Goal: Information Seeking & Learning: Learn about a topic

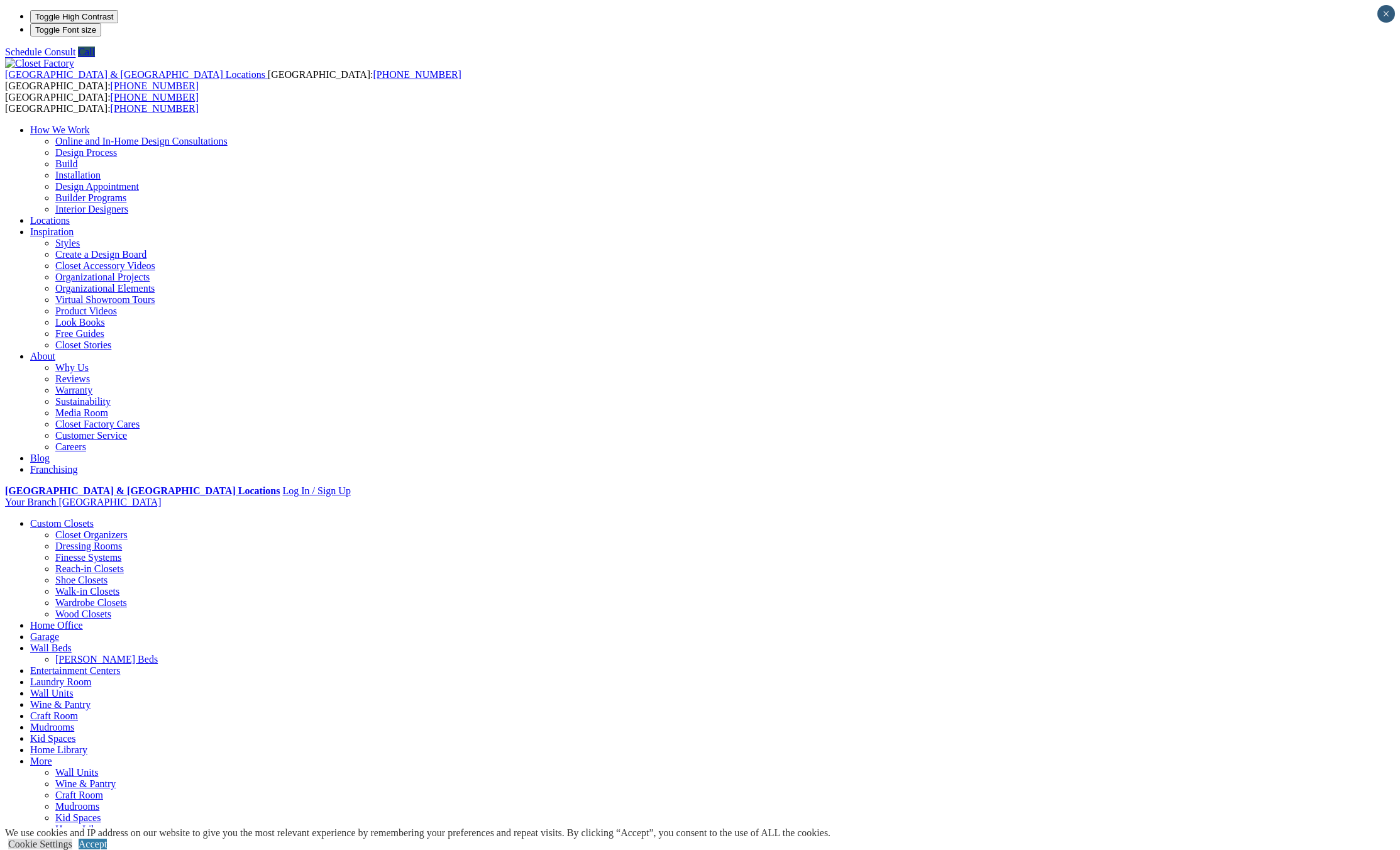
click at [128, 529] on link "Closet Organizers" at bounding box center [91, 535] width 72 height 11
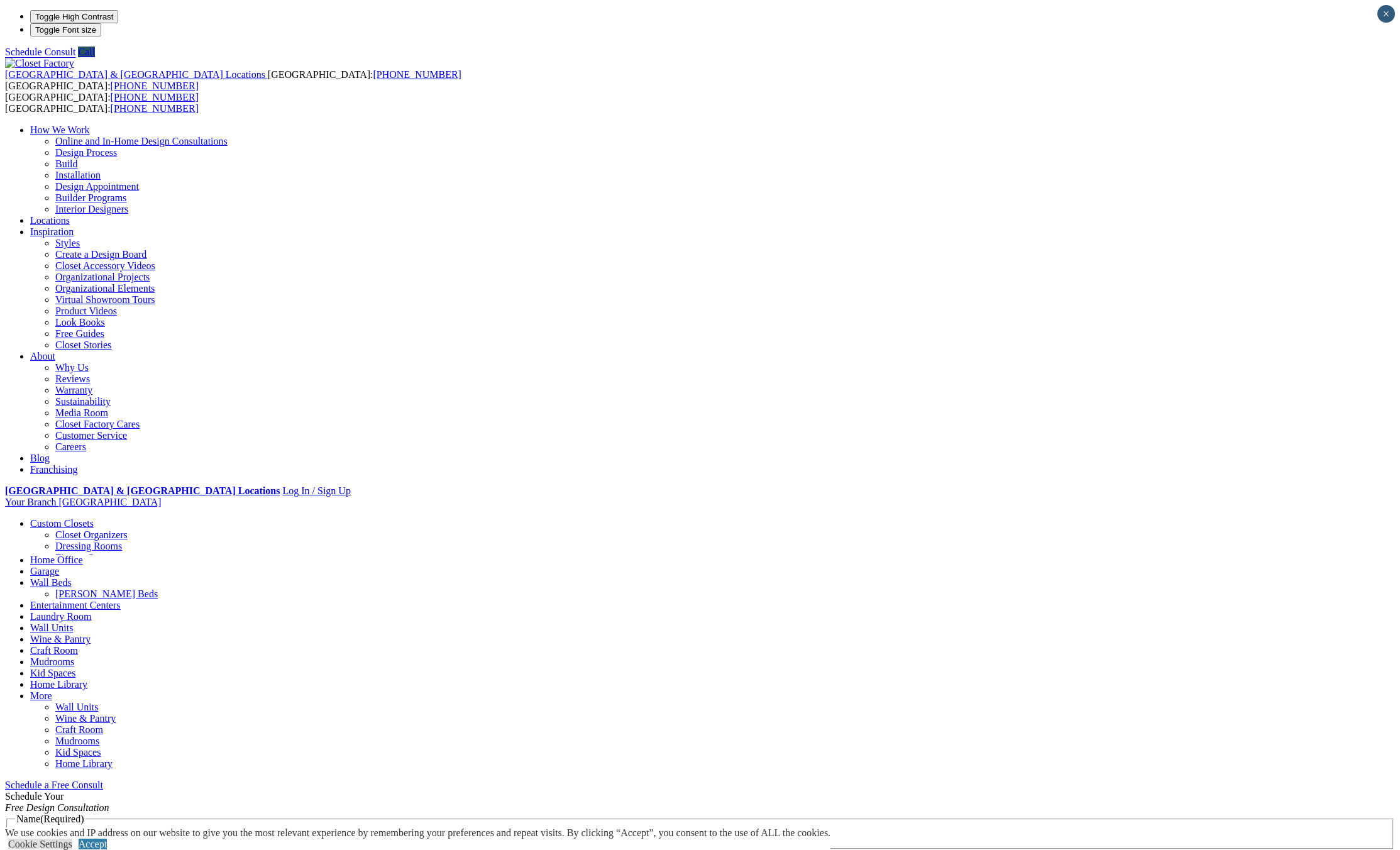
click at [128, 529] on link "Closet Organizers" at bounding box center [91, 535] width 72 height 11
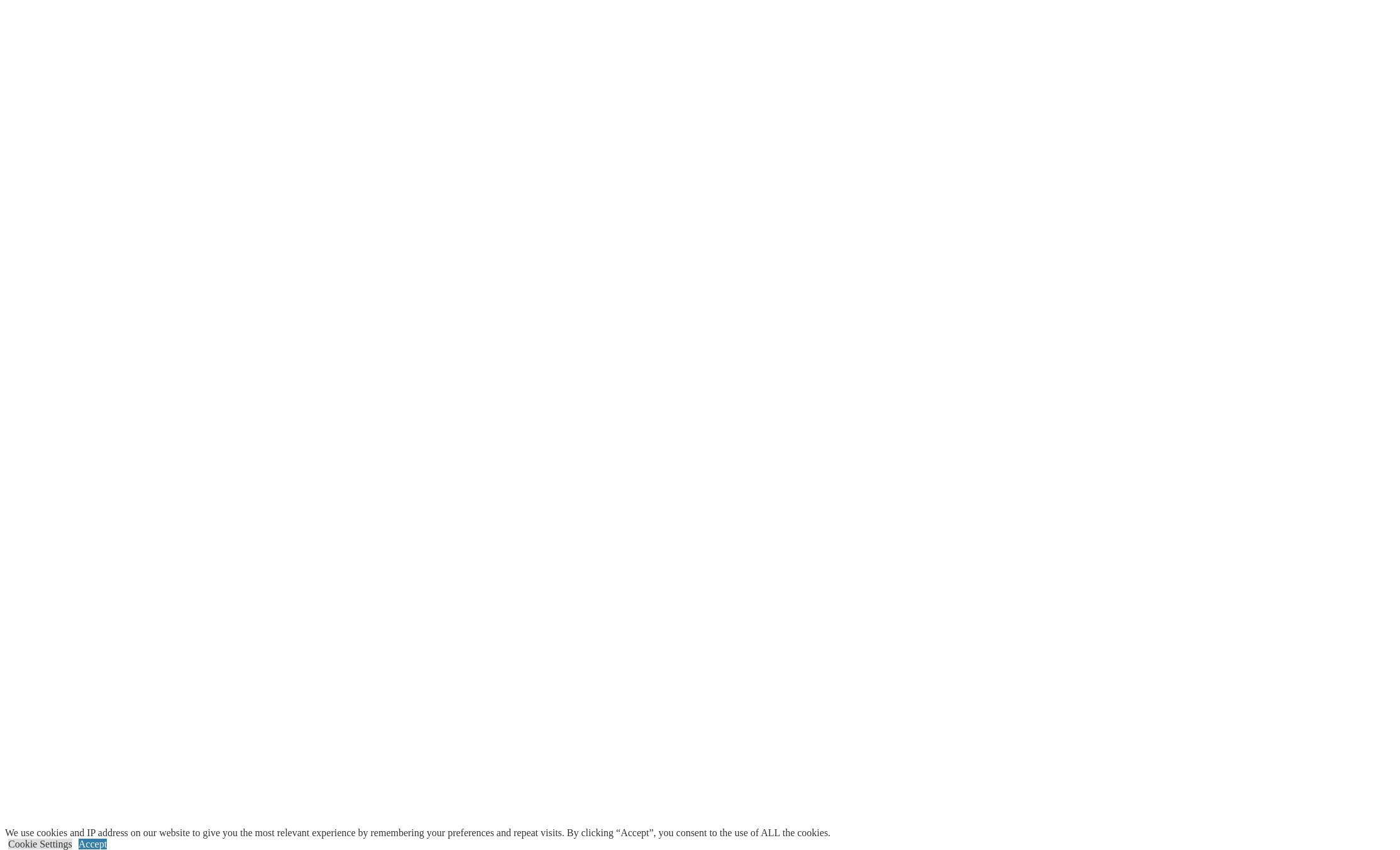
scroll to position [2390, 0]
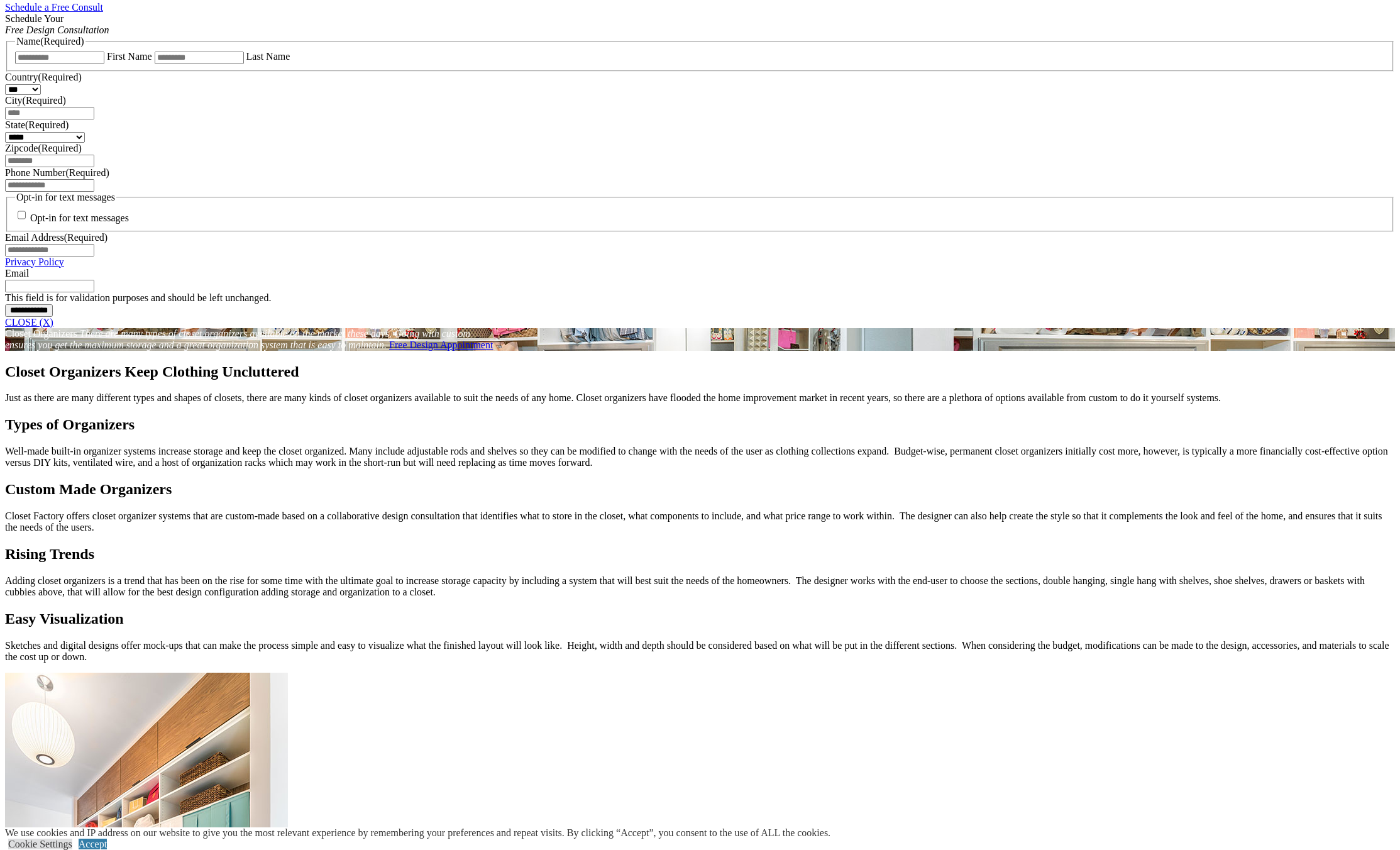
scroll to position [818, 0]
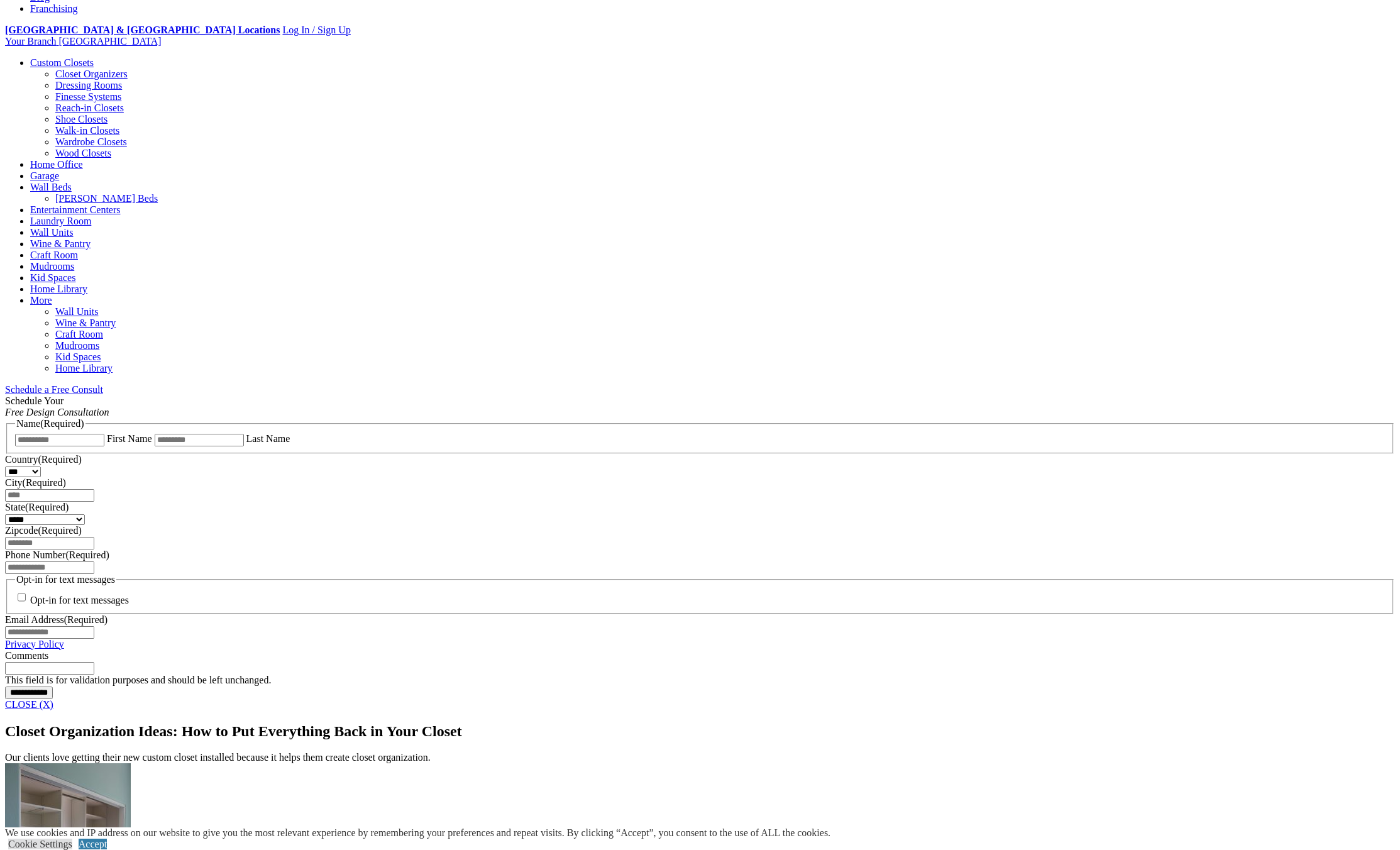
scroll to position [314, 0]
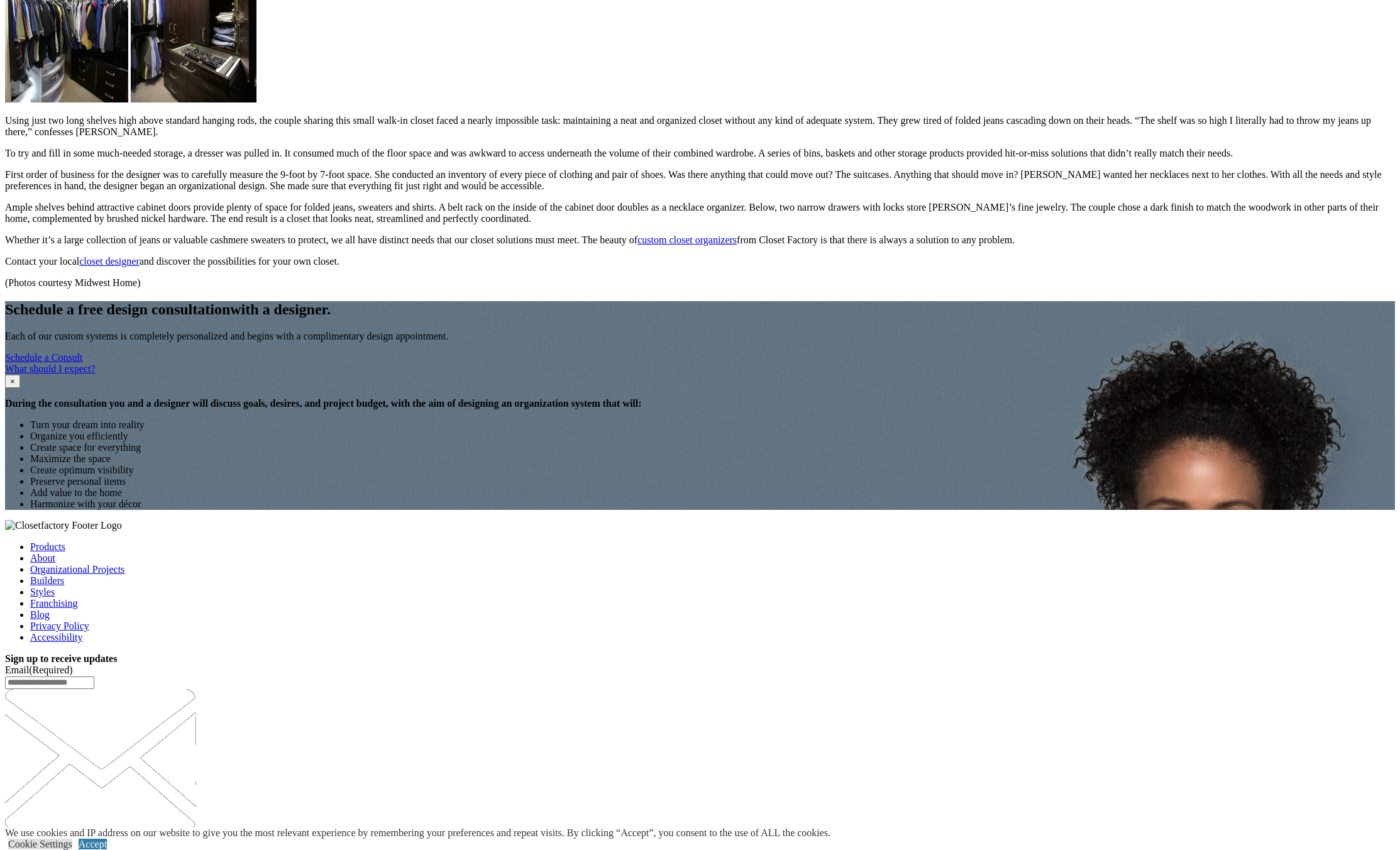
scroll to position [1383, 0]
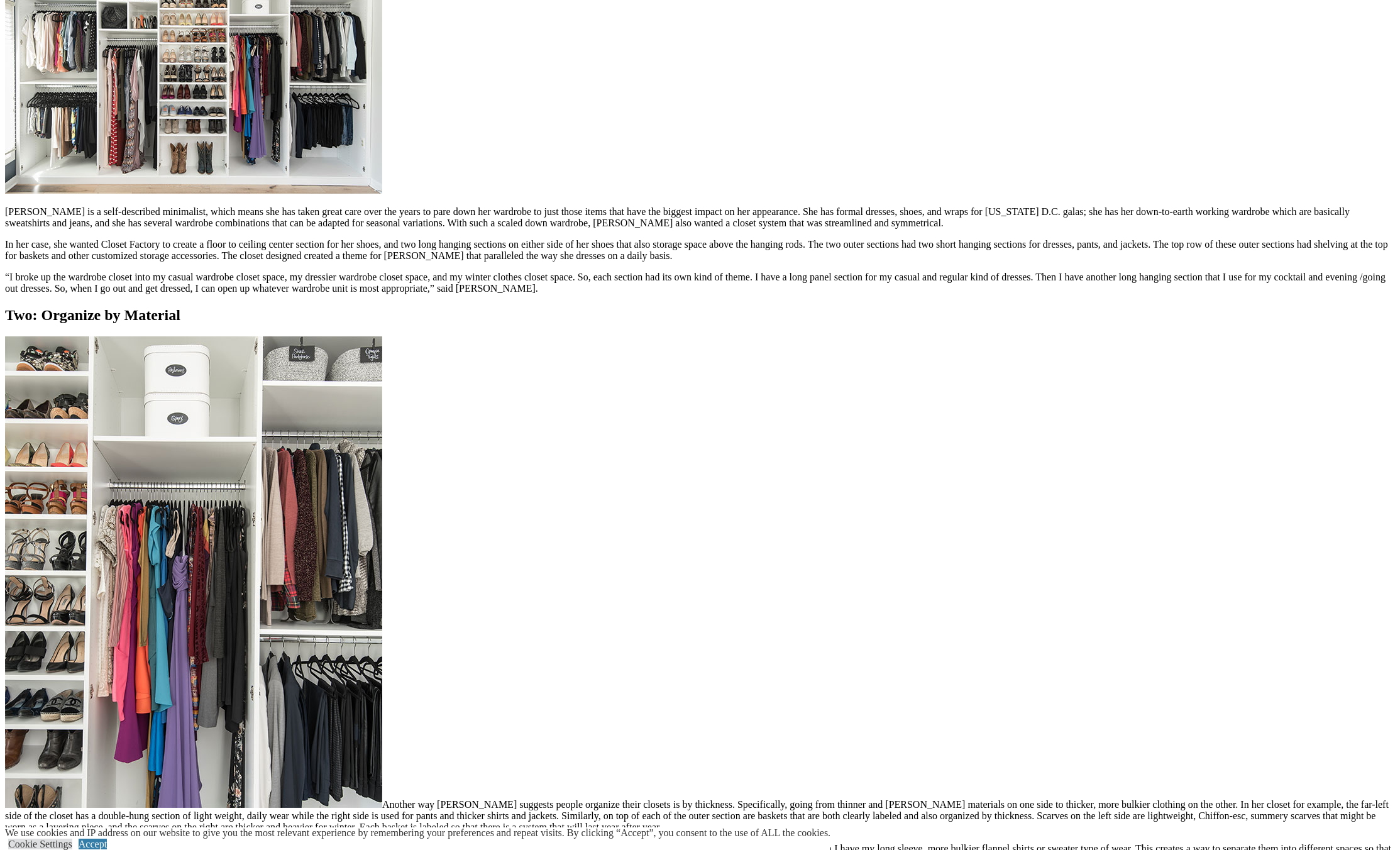
scroll to position [1195, 0]
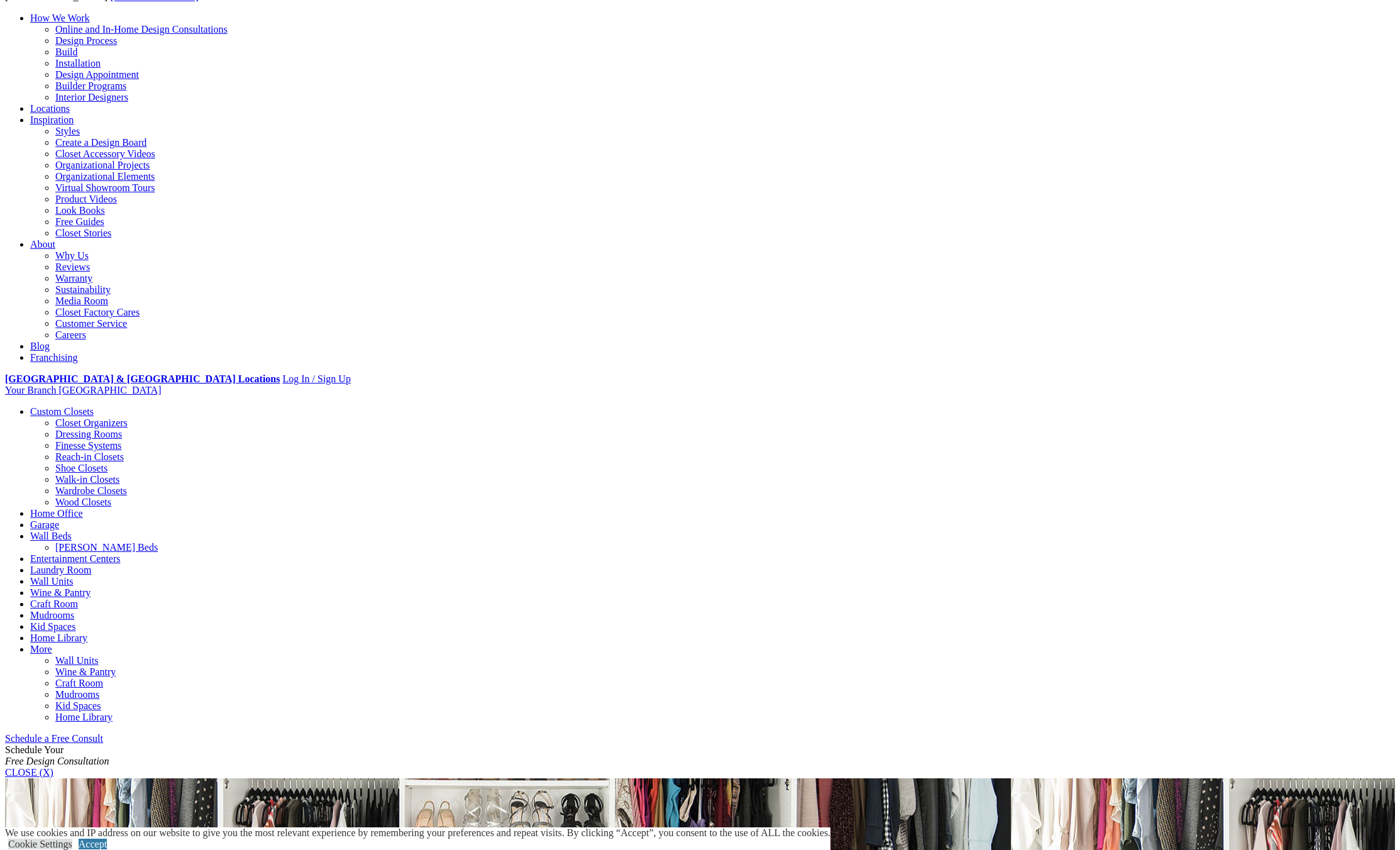
scroll to position [126, 0]
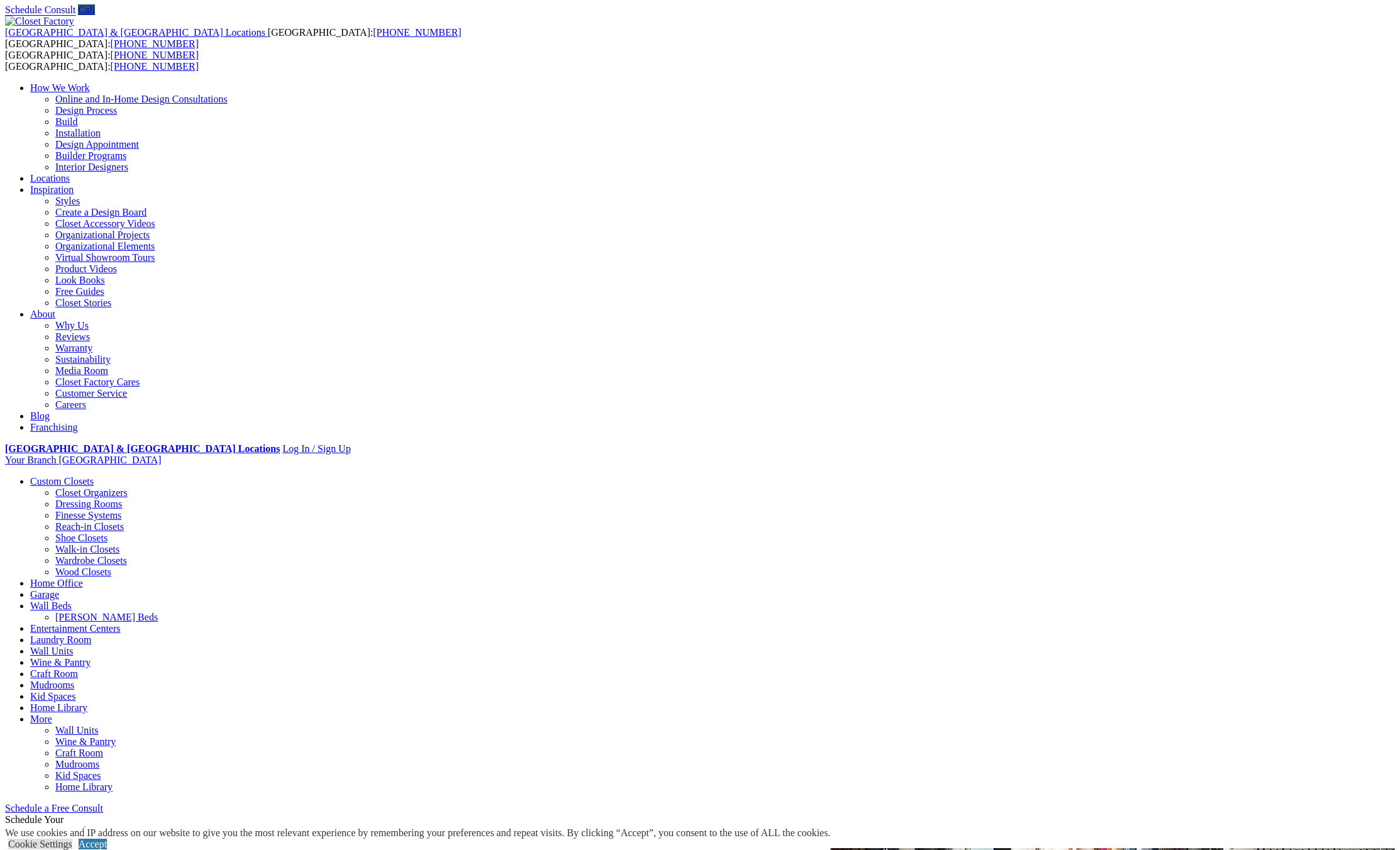
scroll to position [63, 0]
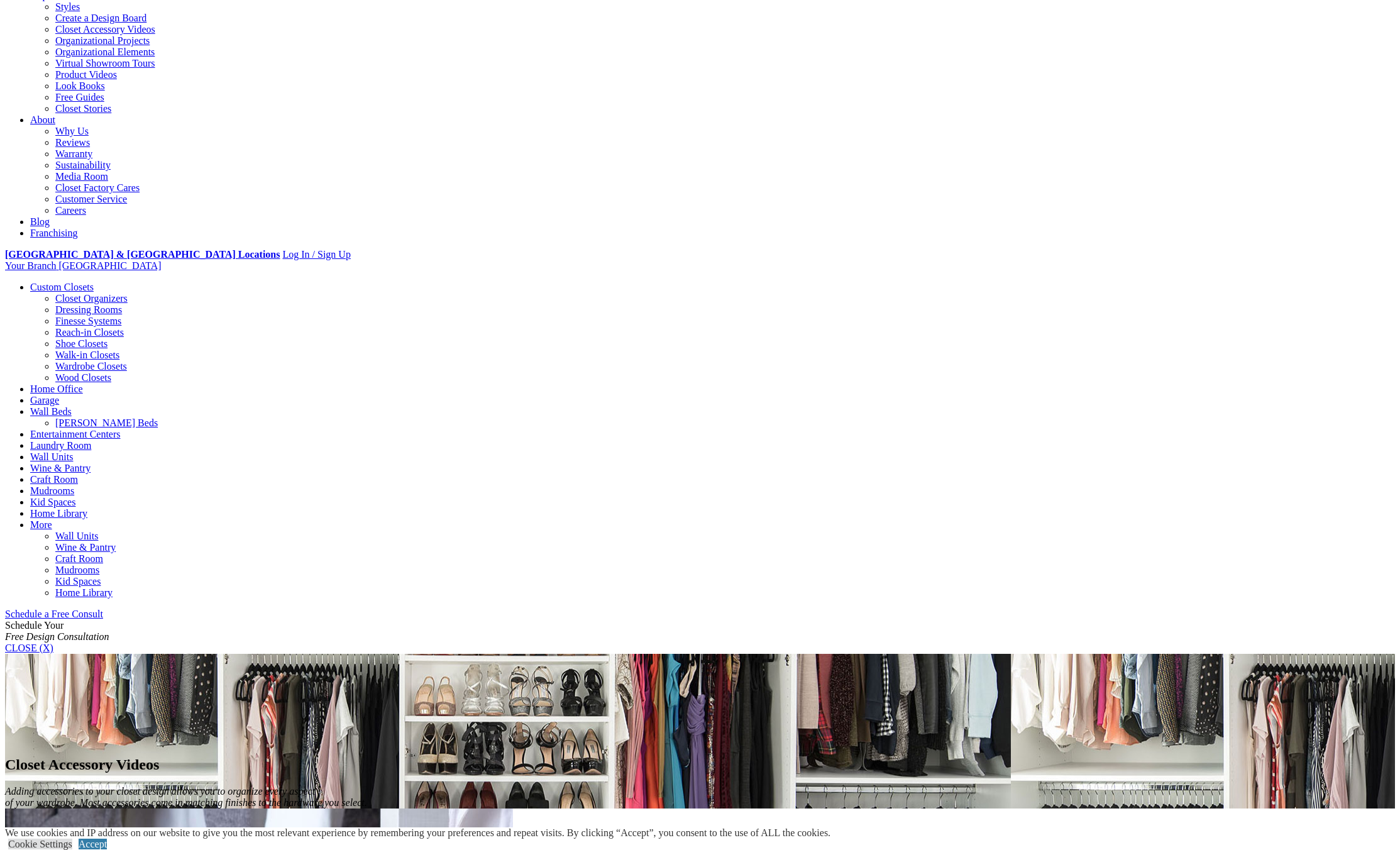
scroll to position [251, 0]
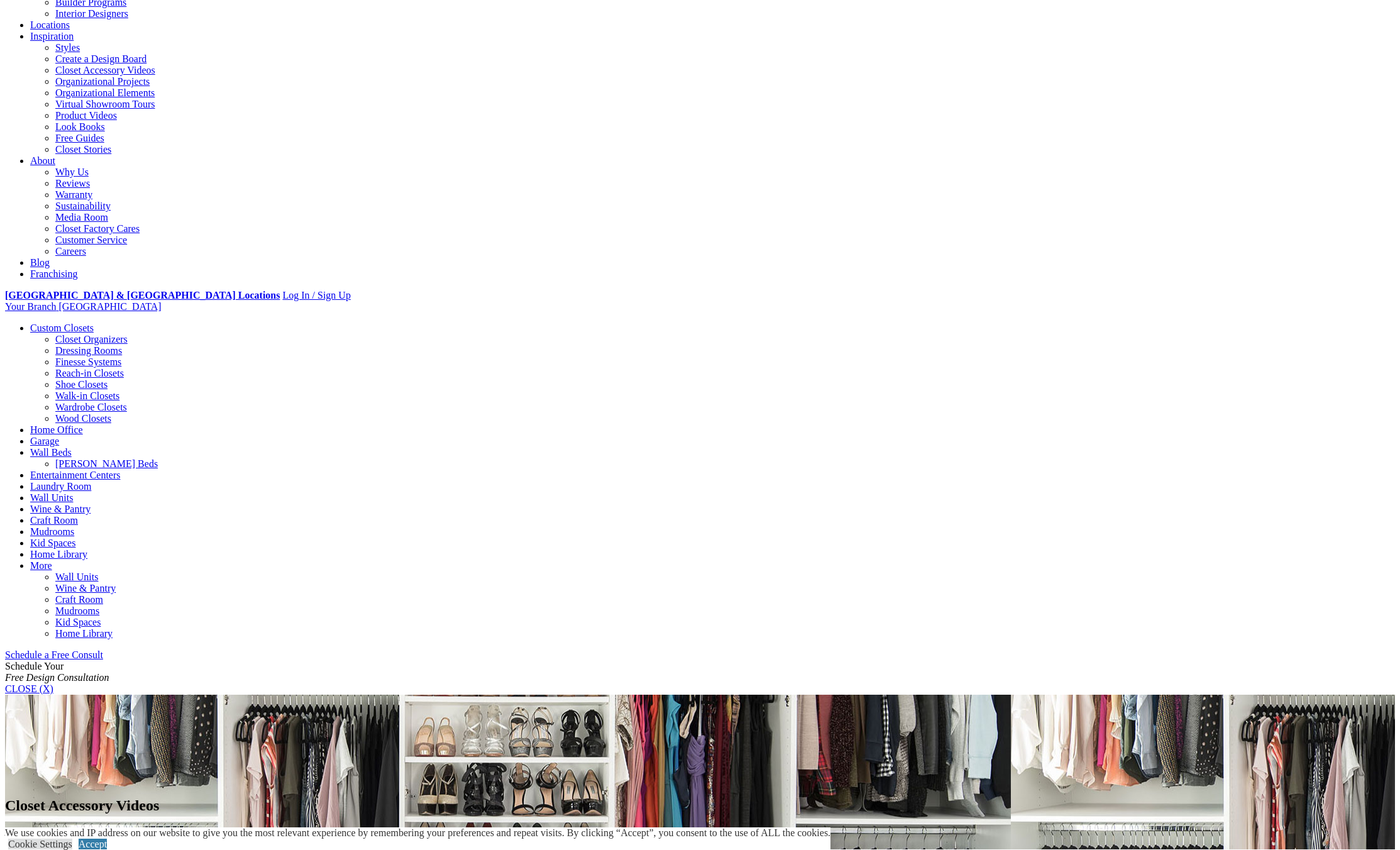
scroll to position [0, 0]
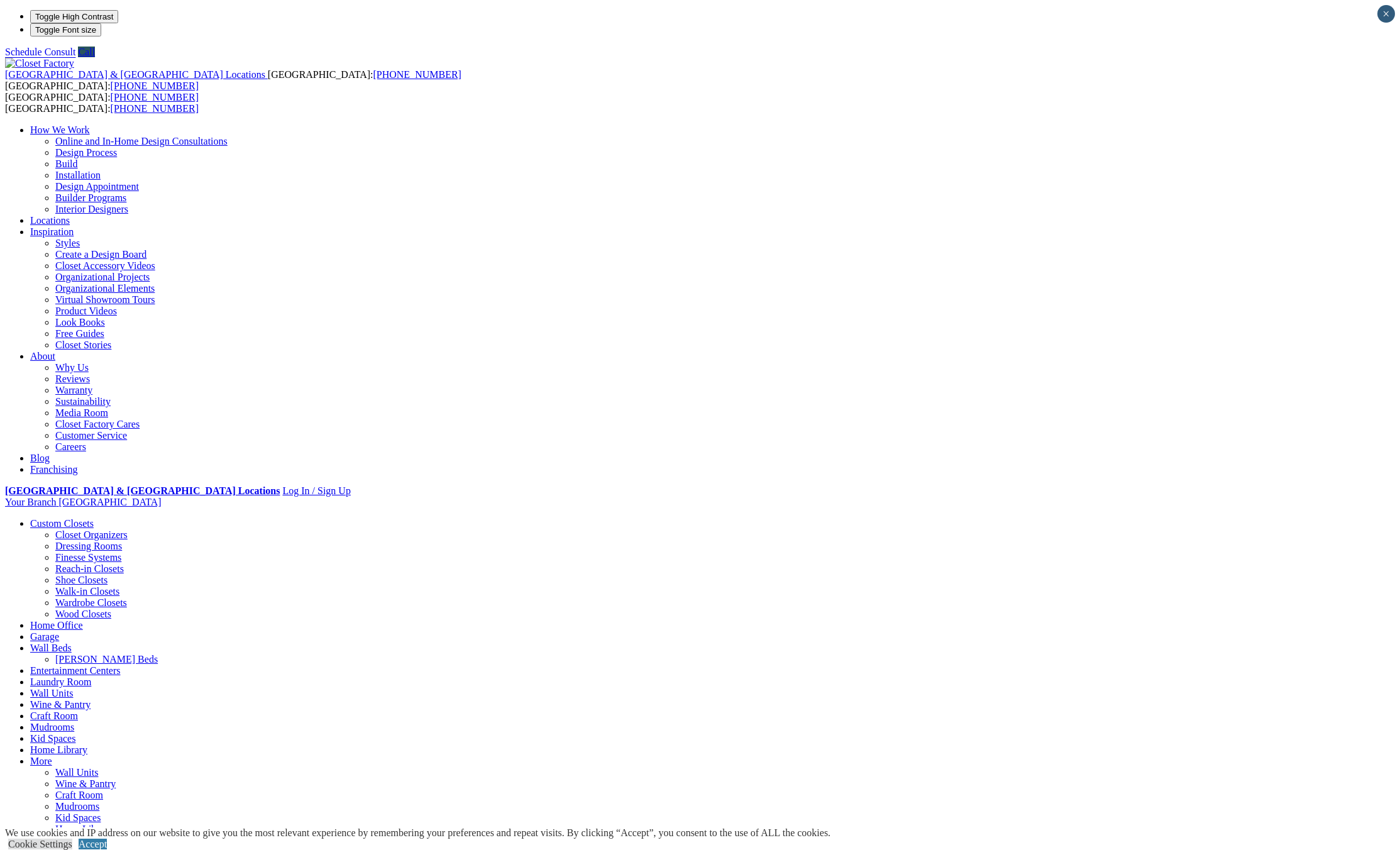
click at [149, 272] on link "Organizational Projects" at bounding box center [102, 277] width 95 height 11
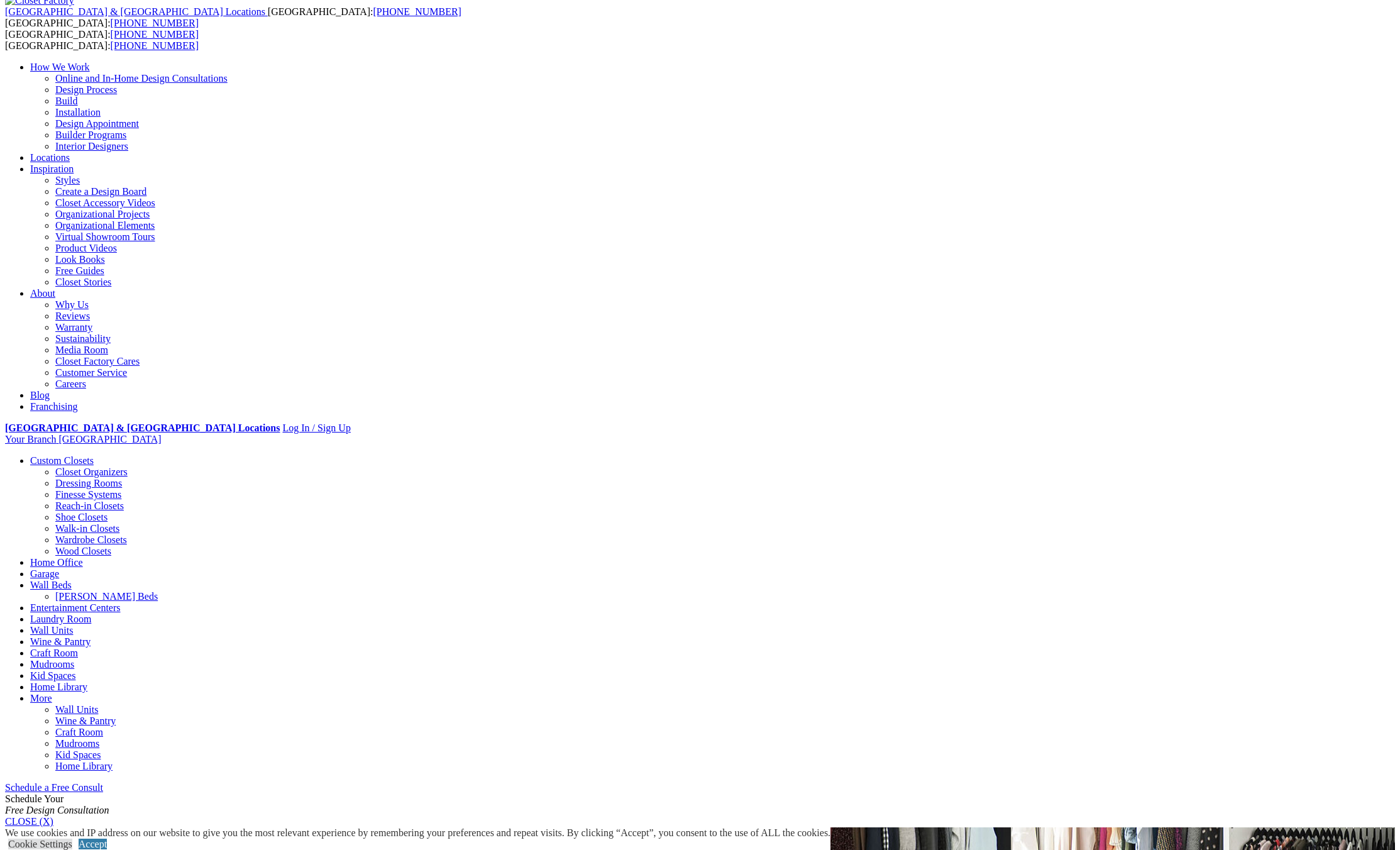
scroll to position [126, 0]
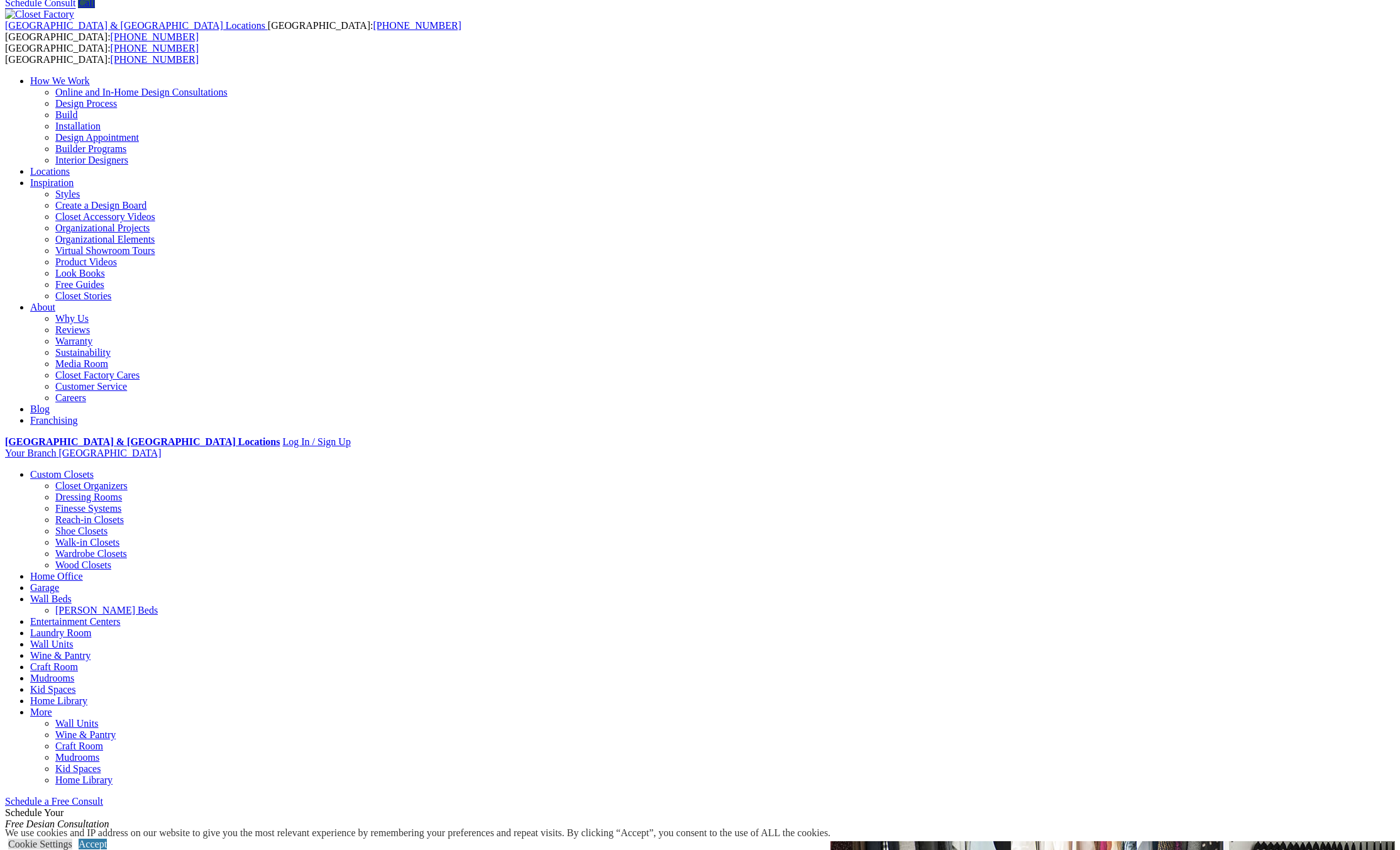
scroll to position [63, 0]
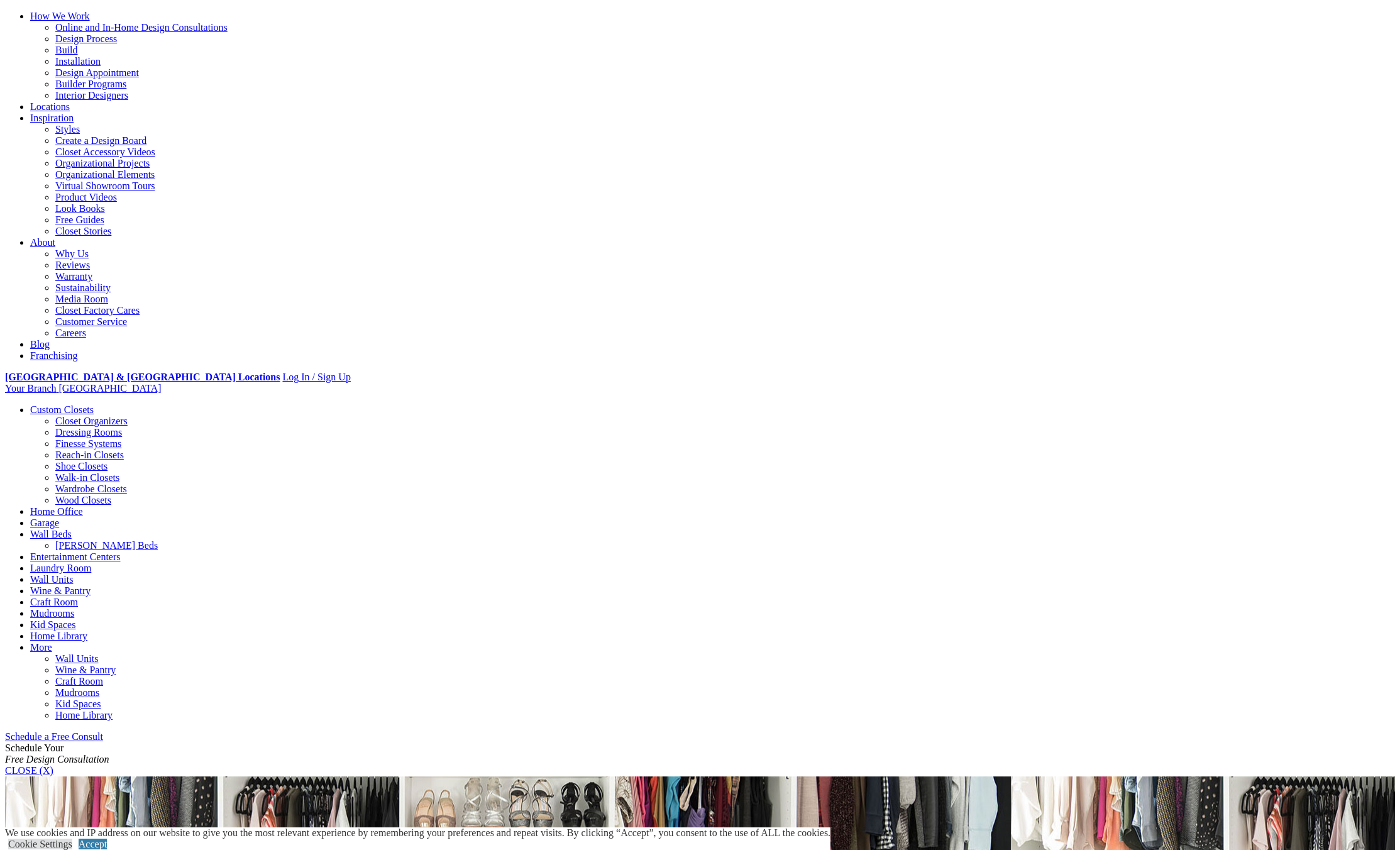
scroll to position [126, 0]
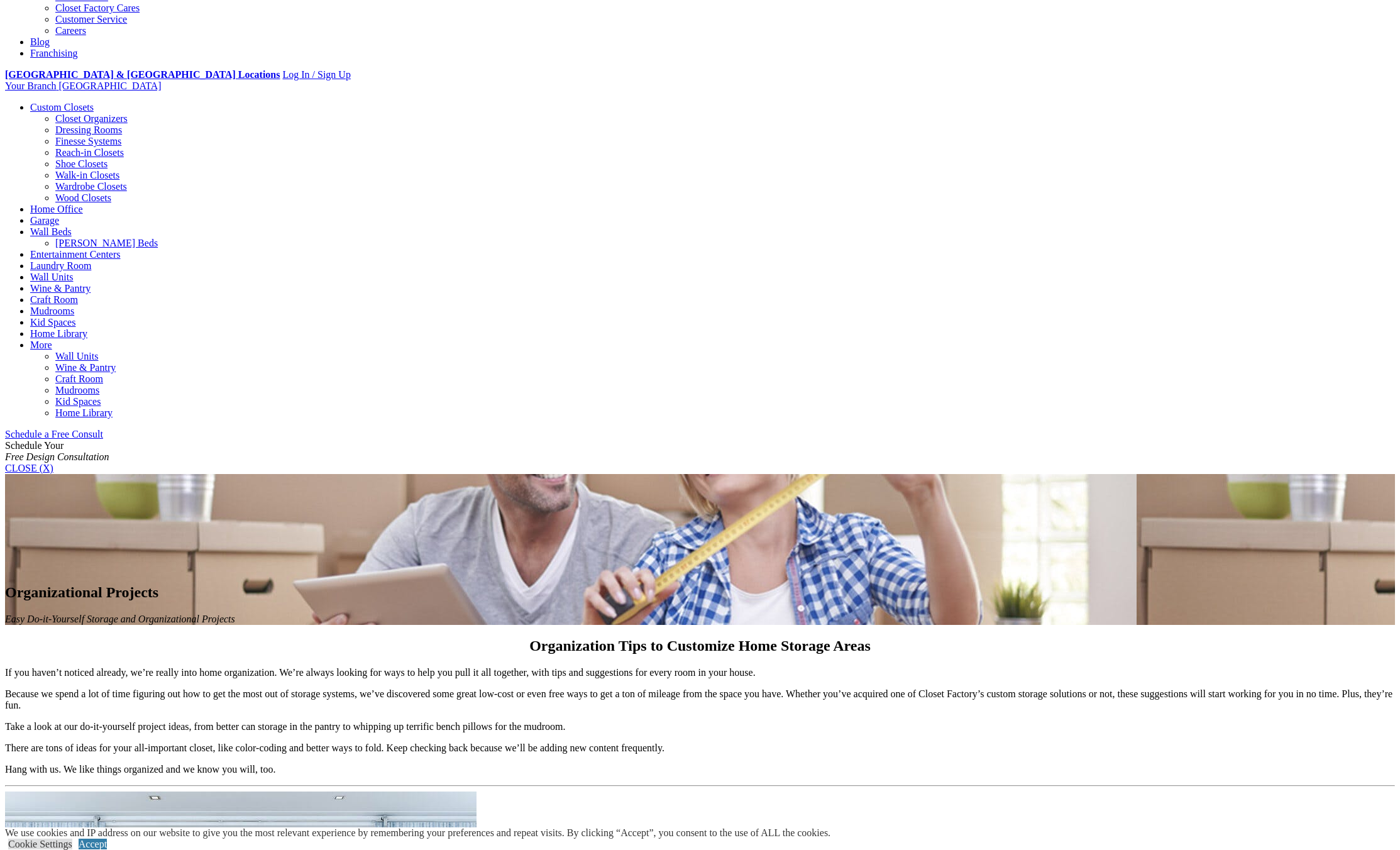
scroll to position [440, 0]
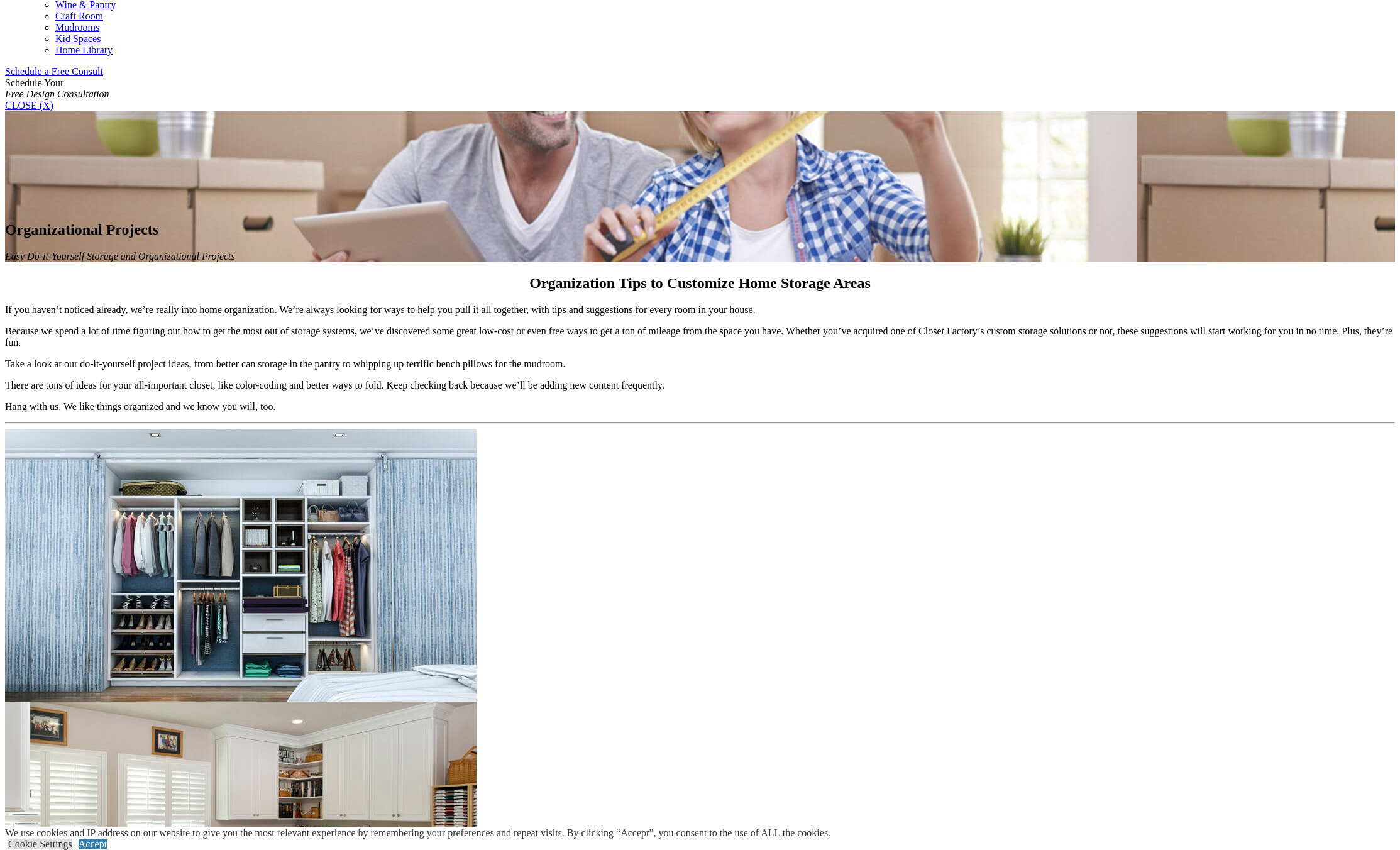
scroll to position [755, 0]
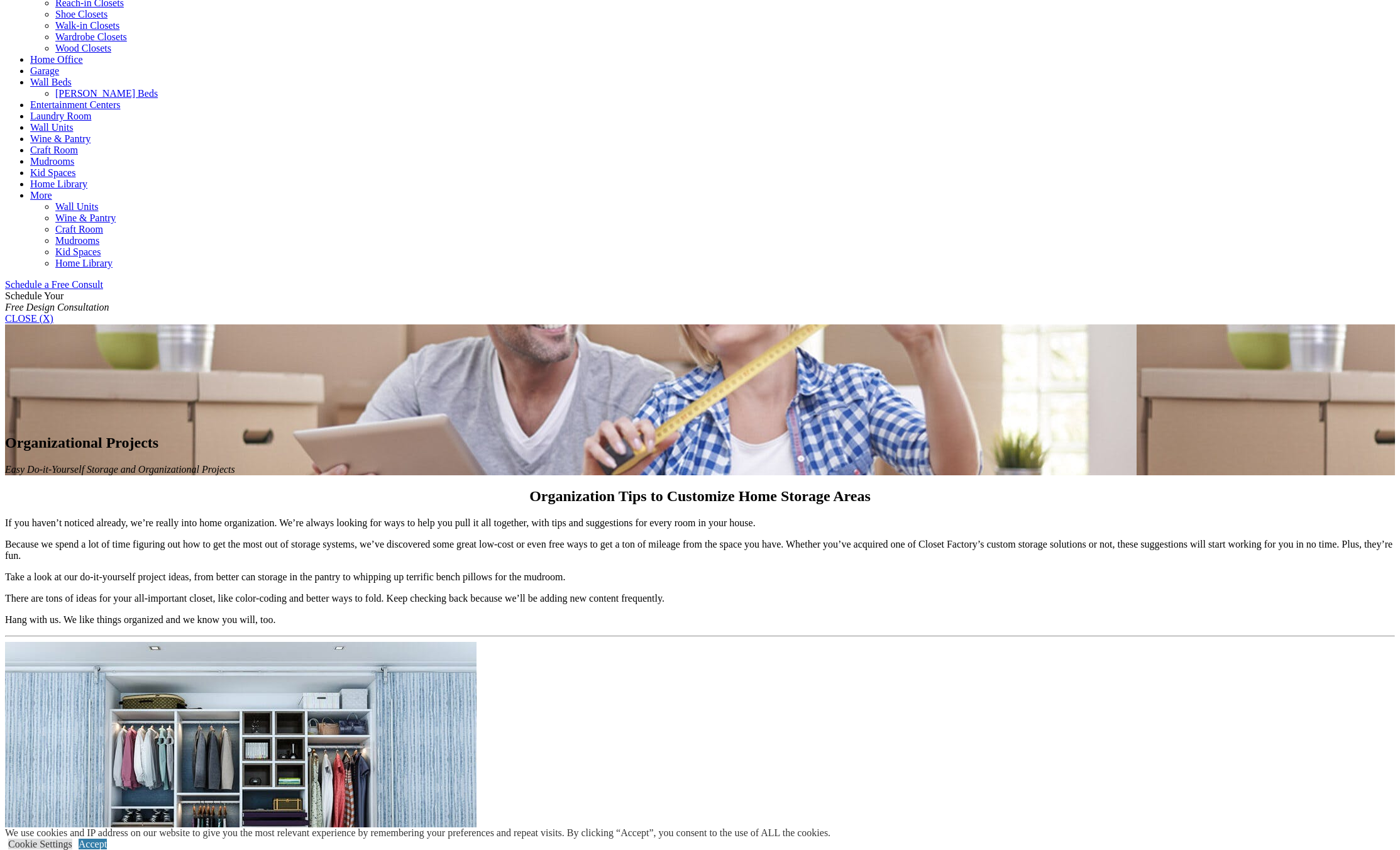
scroll to position [377, 0]
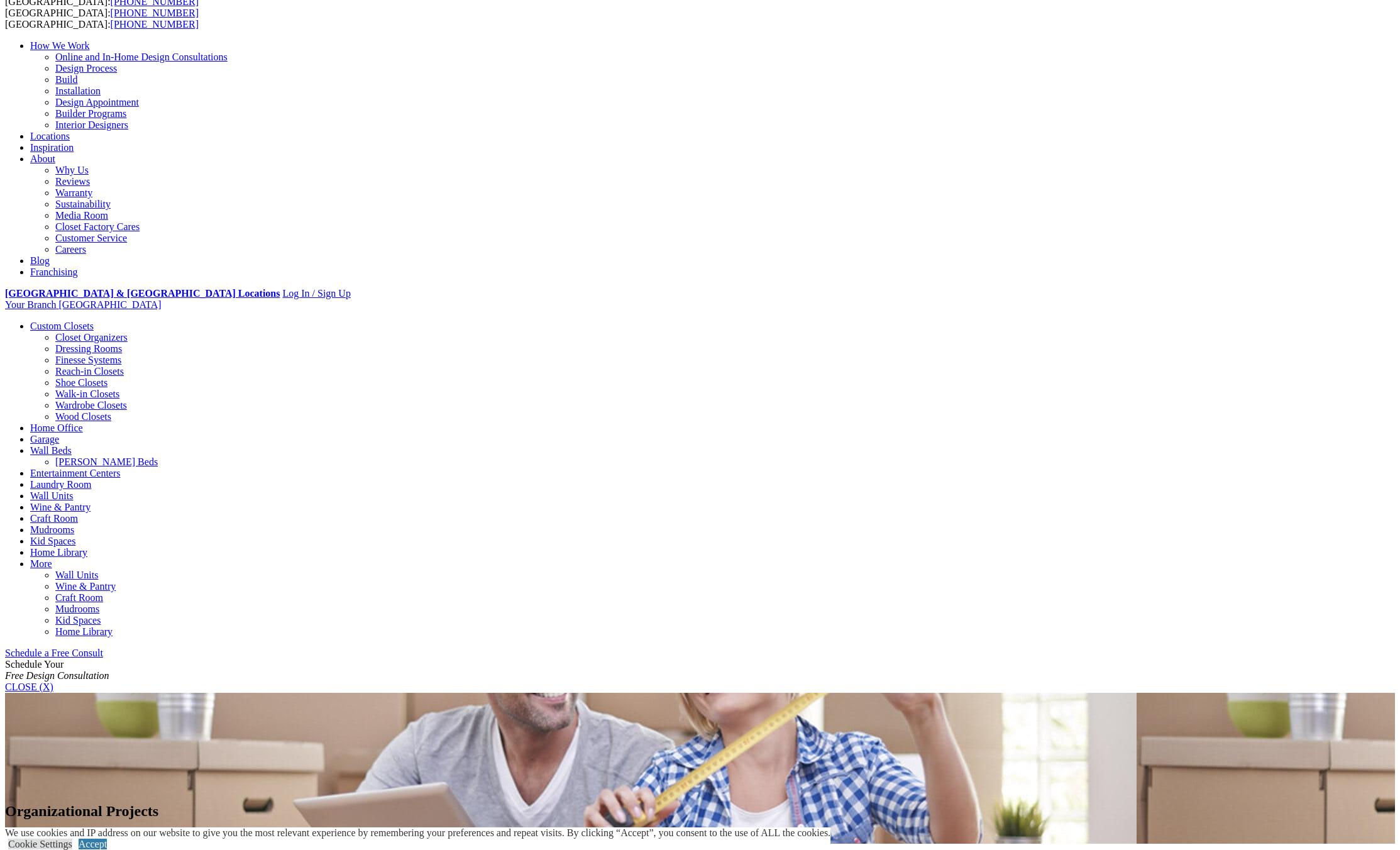
scroll to position [0, 0]
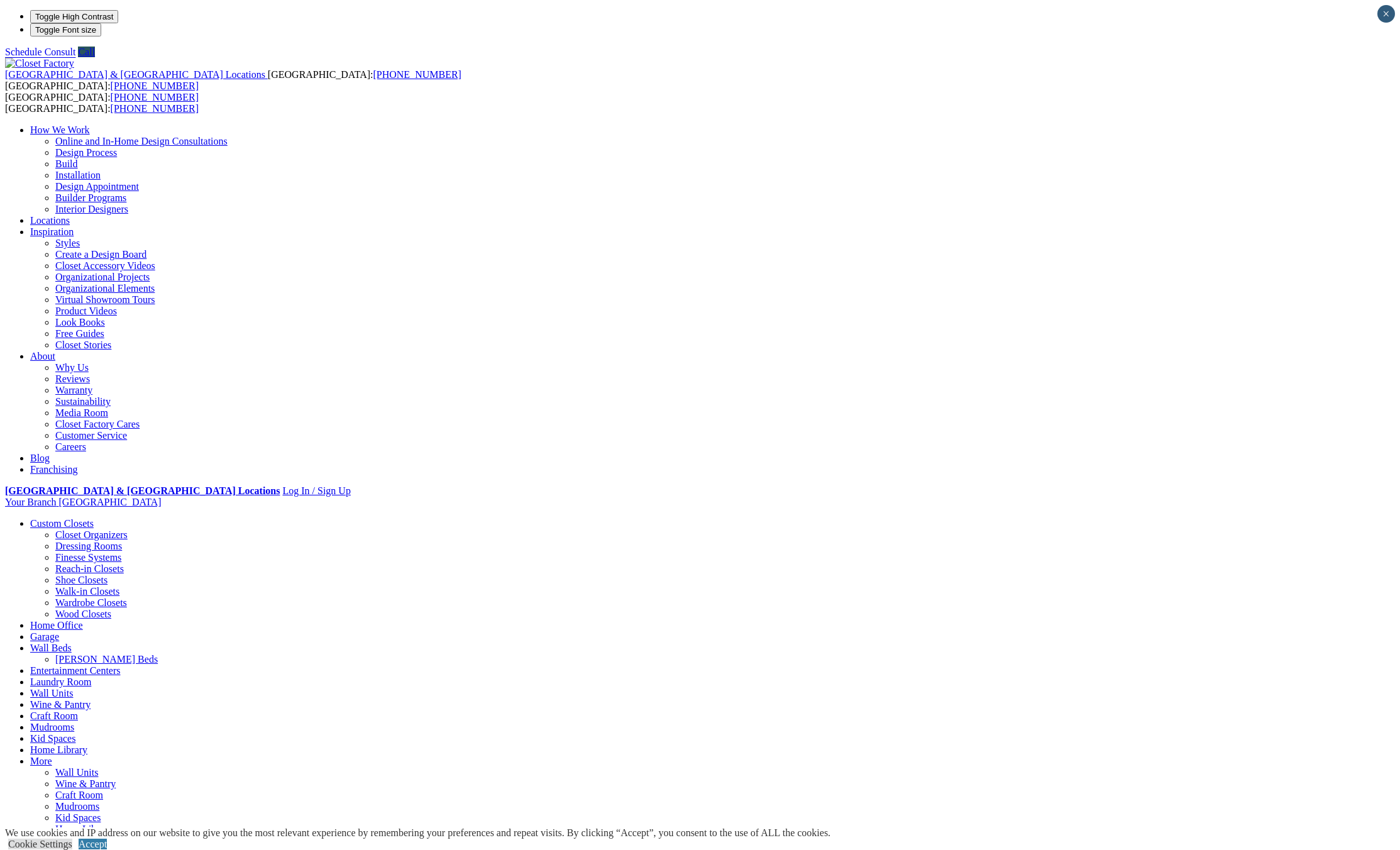
click at [155, 294] on link "Virtual Showroom Tours" at bounding box center [104, 300] width 100 height 11
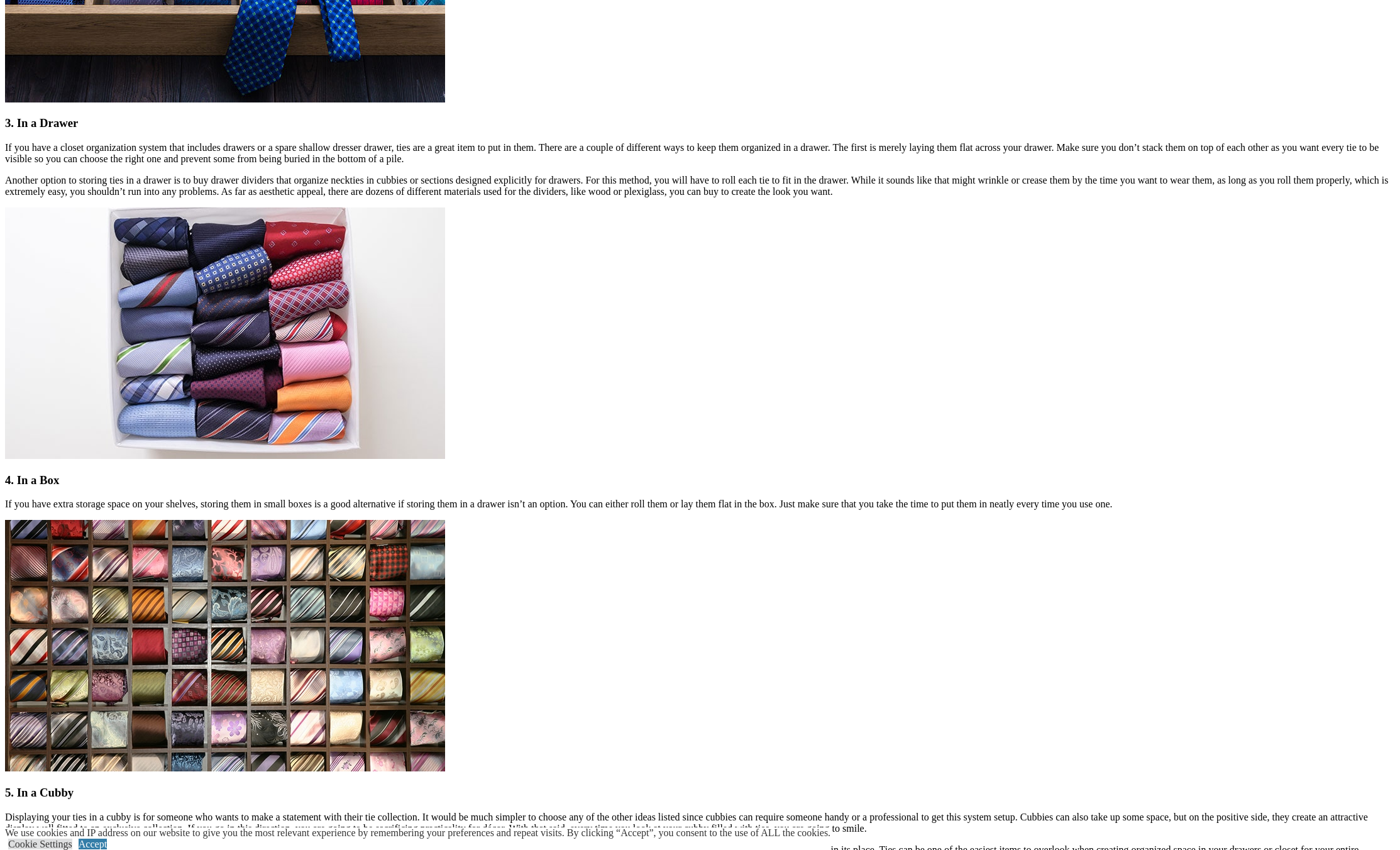
scroll to position [1446, 0]
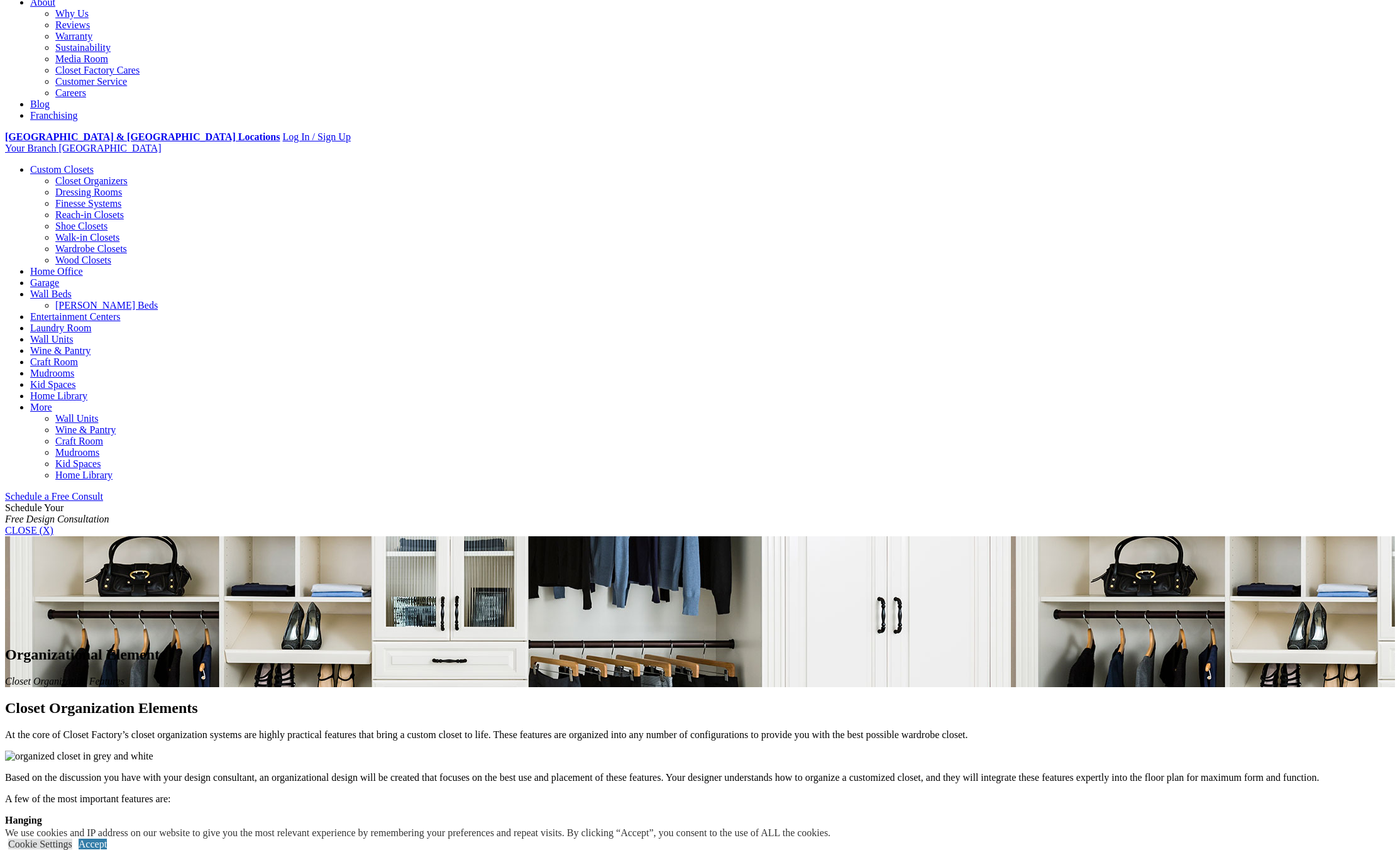
scroll to position [377, 0]
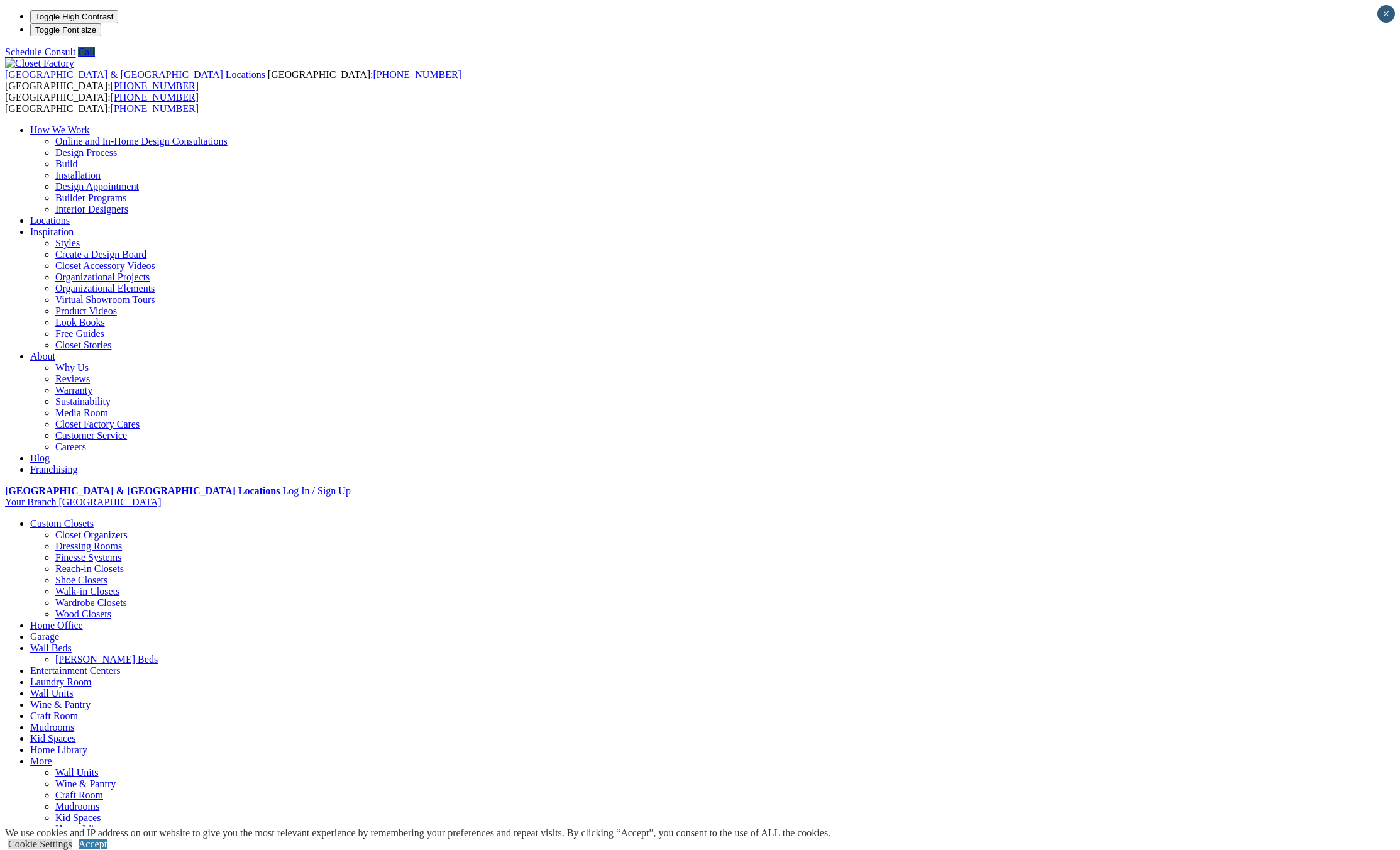
click at [117, 305] on link "Product Videos" at bounding box center [86, 311] width 61 height 11
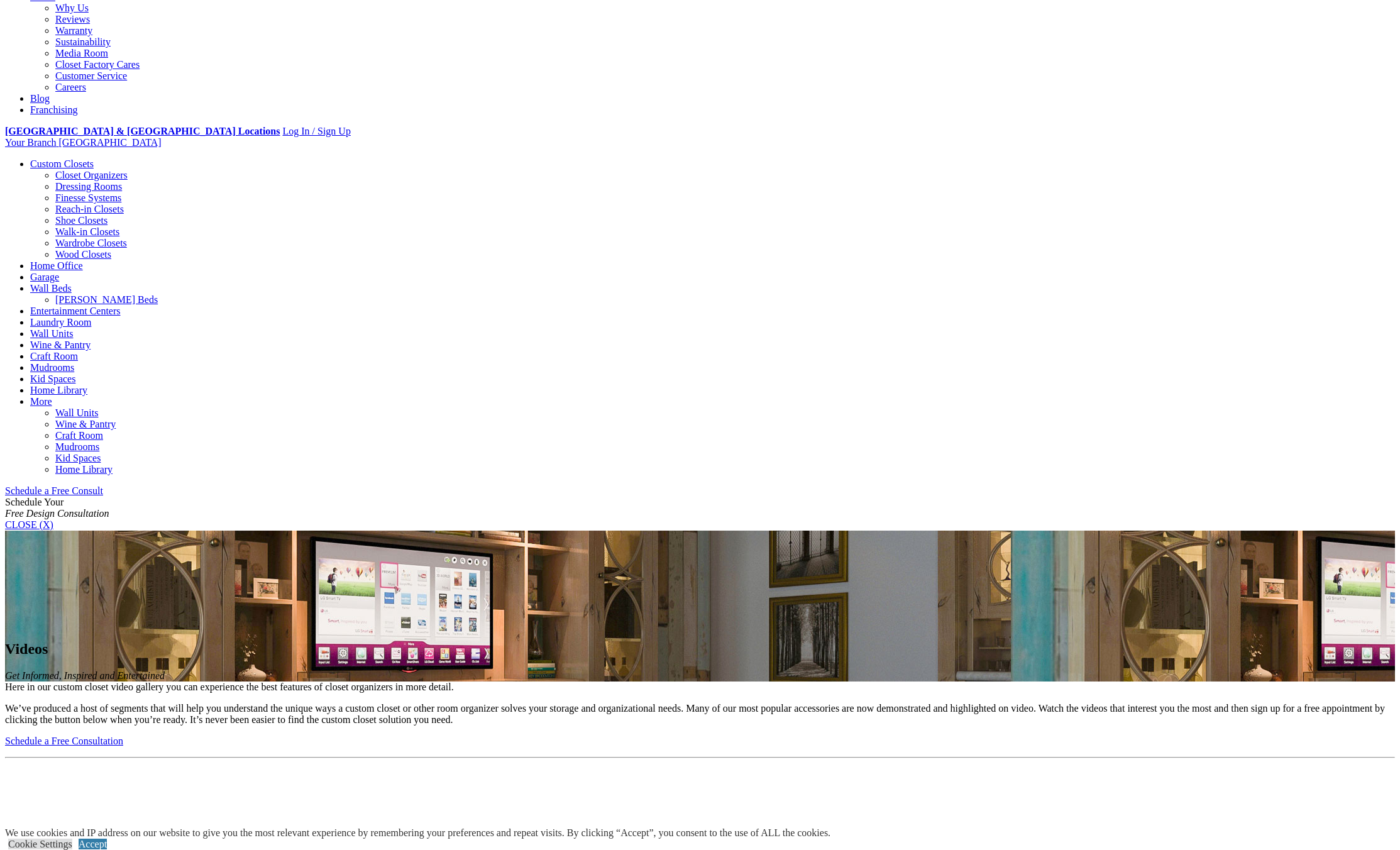
scroll to position [314, 0]
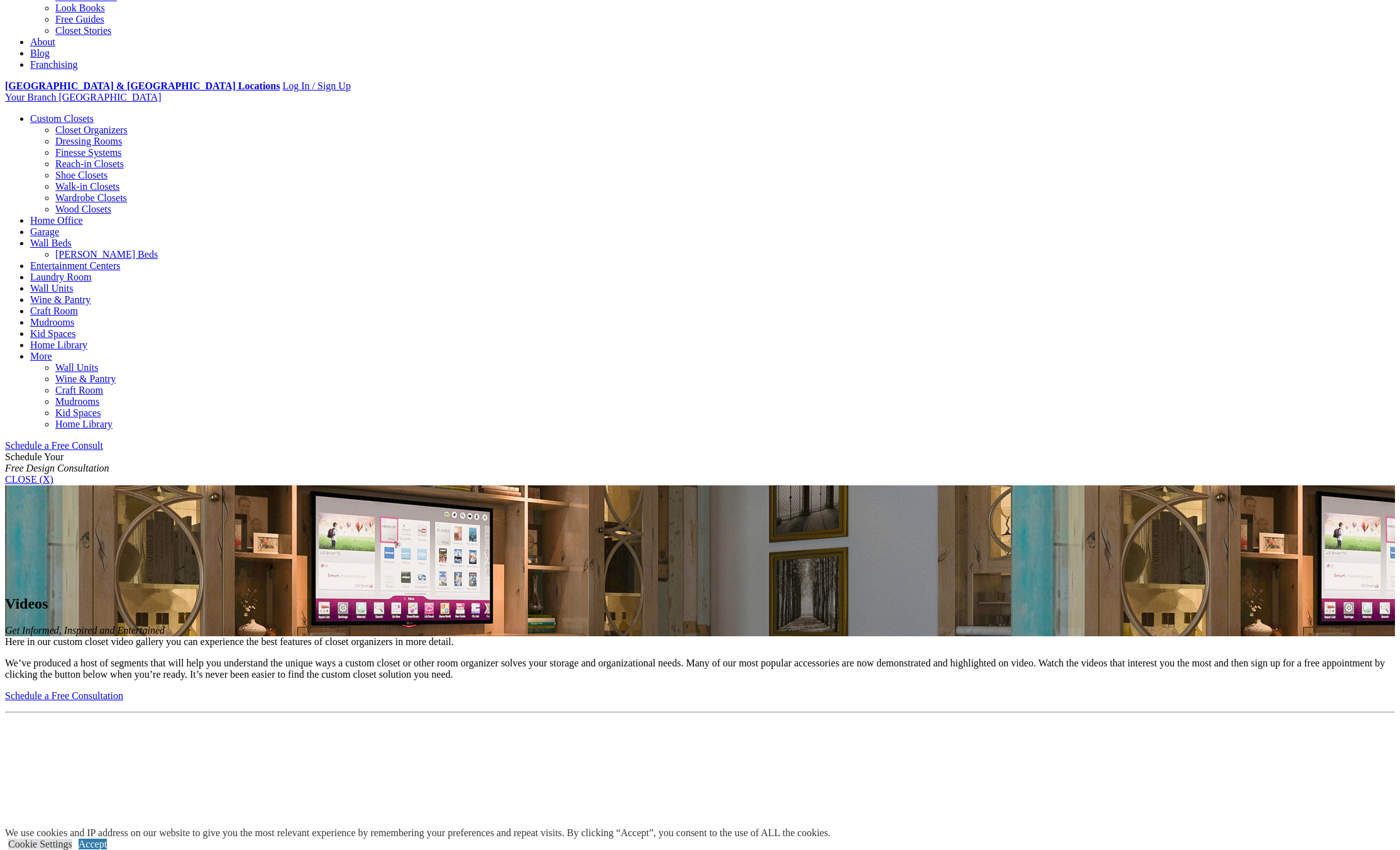
click at [105, 14] on link "Look Books" at bounding box center [79, 8] width 50 height 11
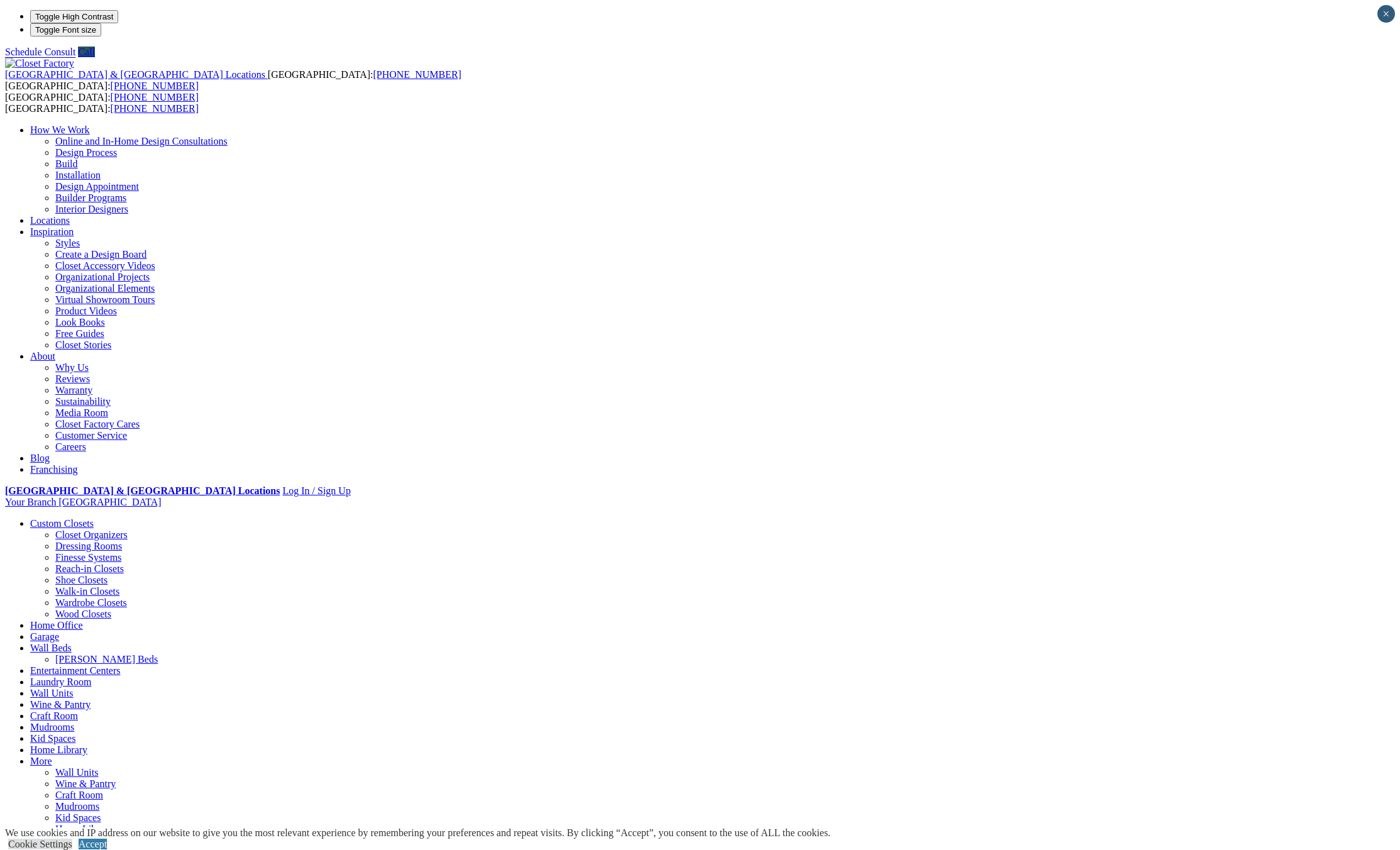
click at [104, 329] on link "Free Guides" at bounding box center [79, 334] width 49 height 11
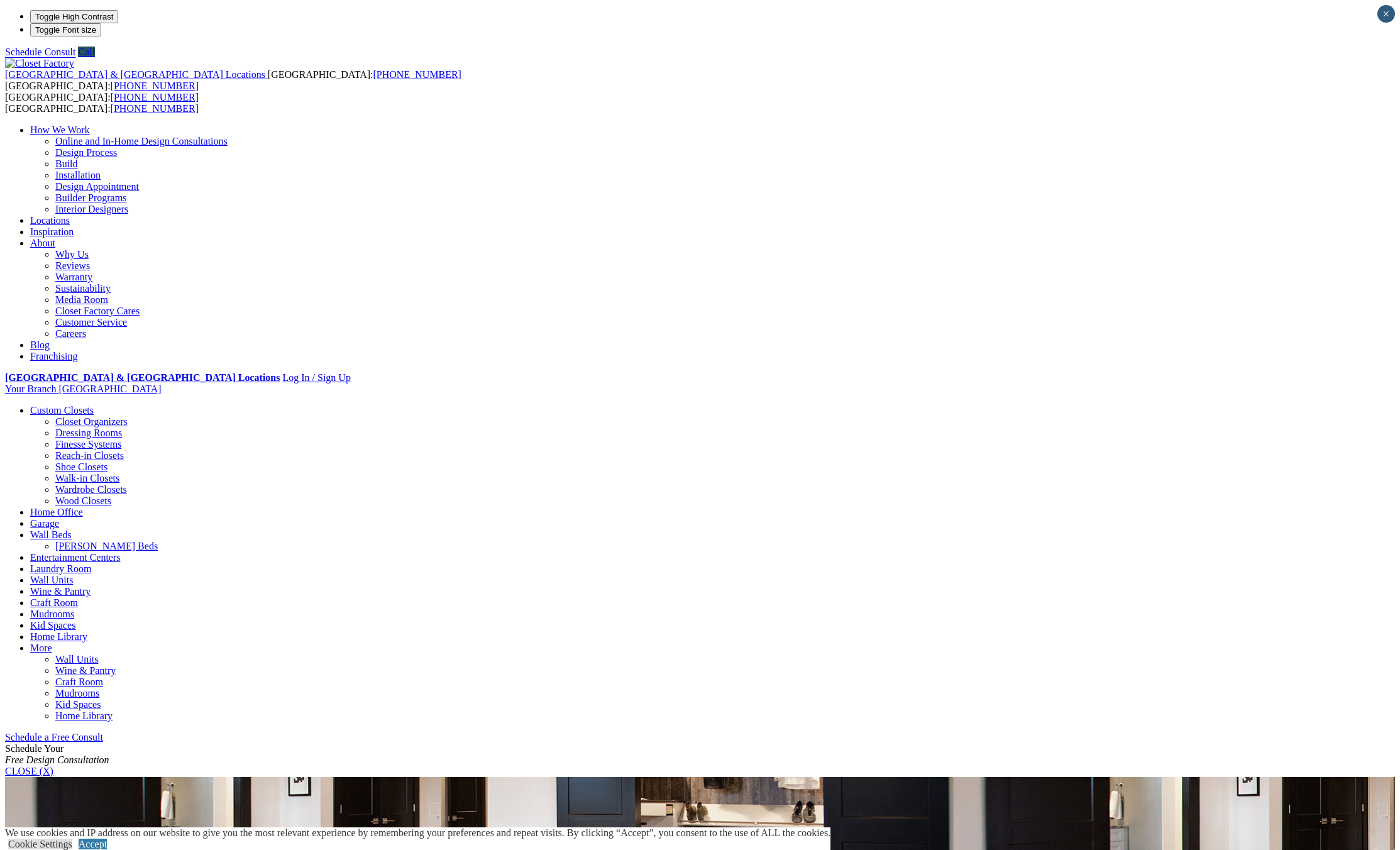
click at [128, 416] on link "Closet Organizers" at bounding box center [91, 421] width 72 height 11
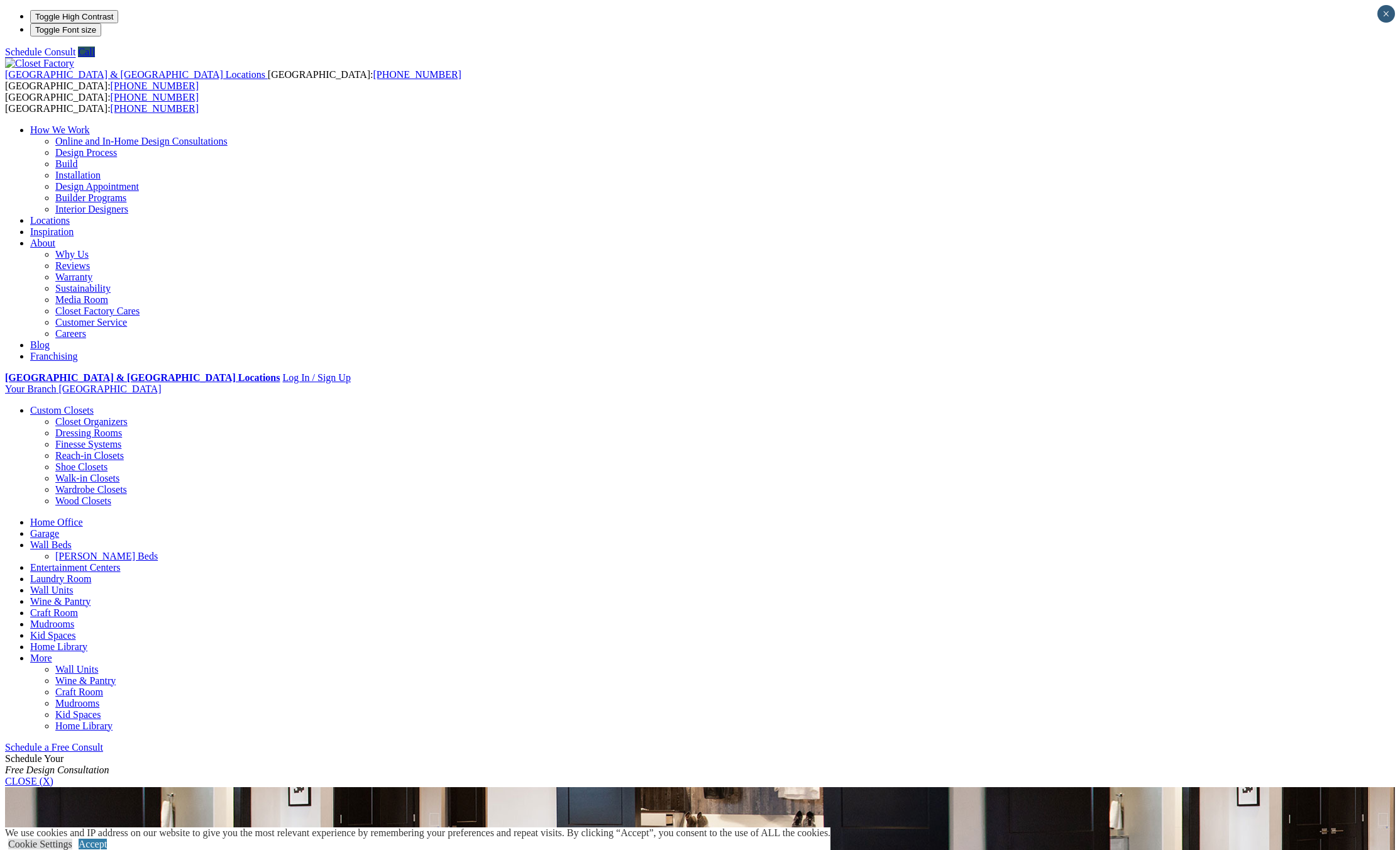
click at [128, 416] on link "Closet Organizers" at bounding box center [91, 421] width 72 height 11
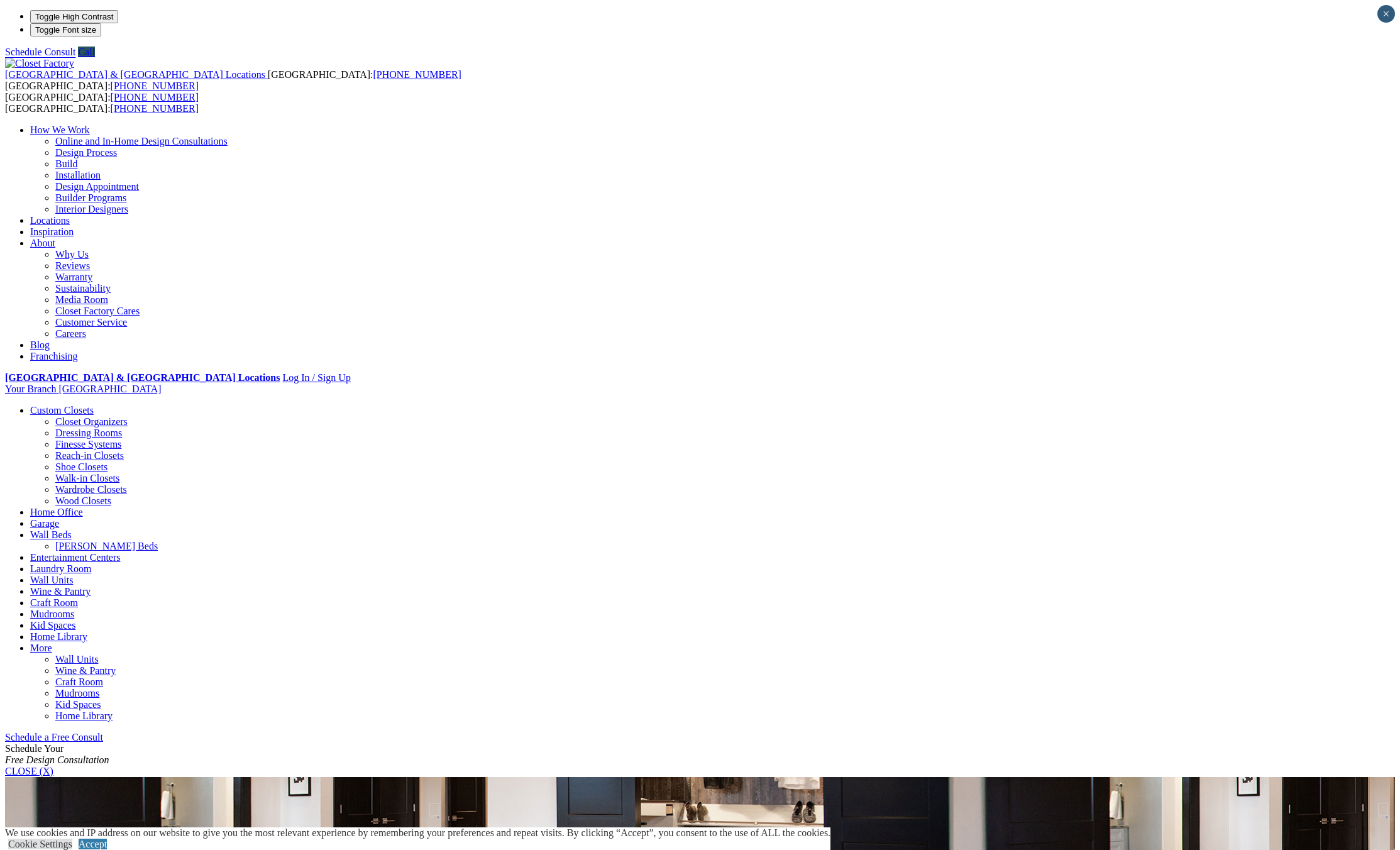
click at [128, 416] on link "Closet Organizers" at bounding box center [91, 421] width 72 height 11
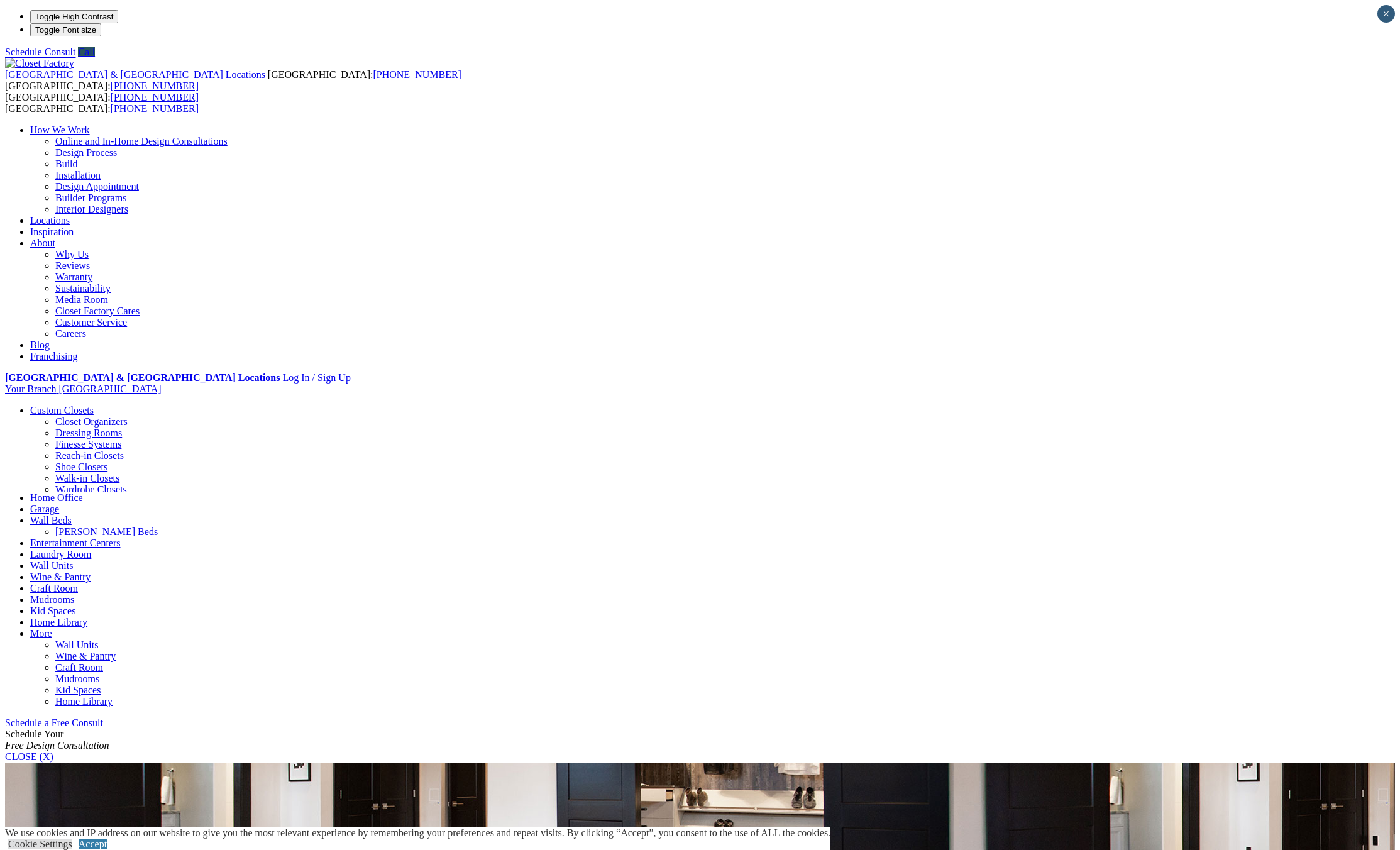
click at [128, 416] on link "Closet Organizers" at bounding box center [91, 421] width 72 height 11
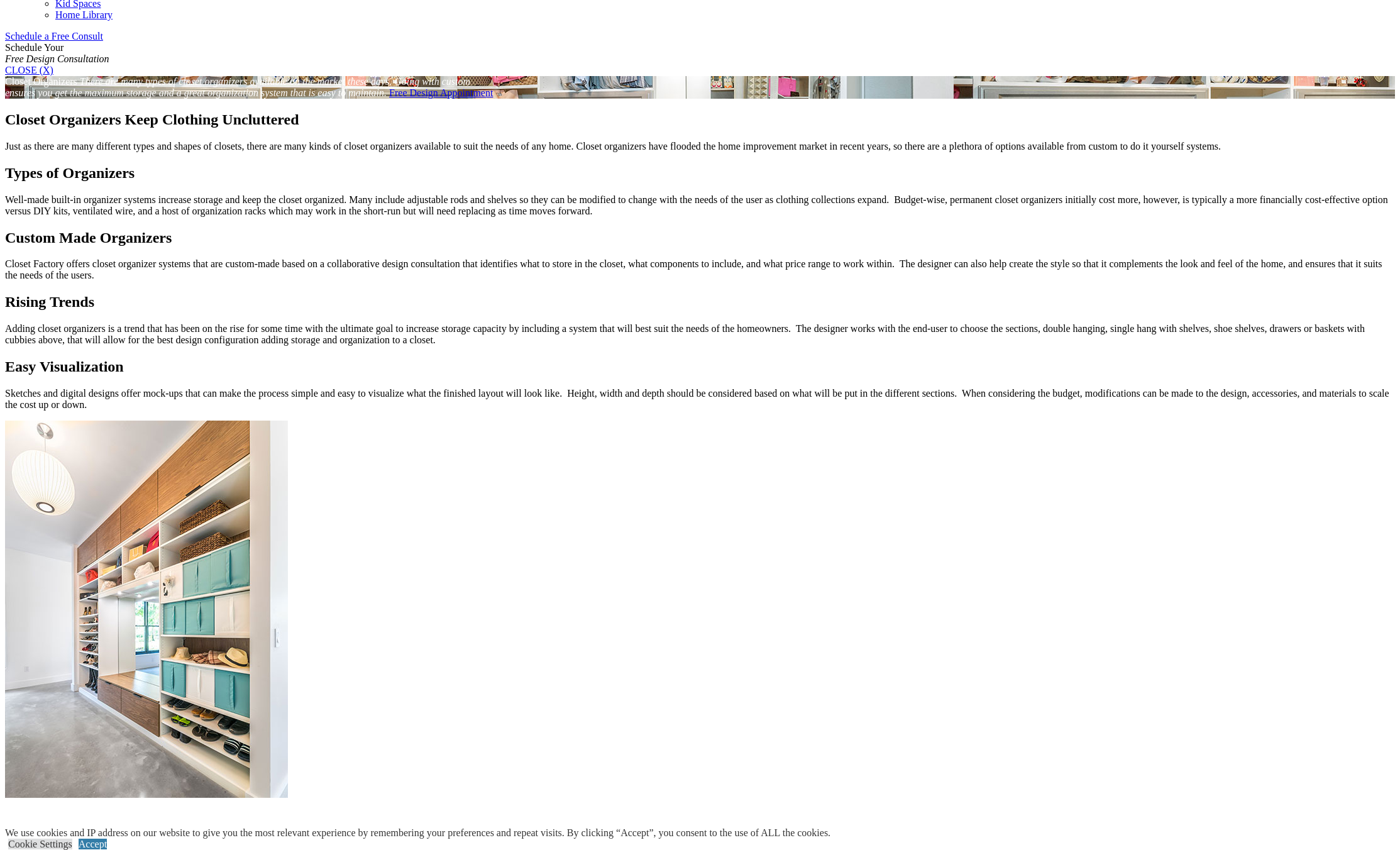
scroll to position [503, 0]
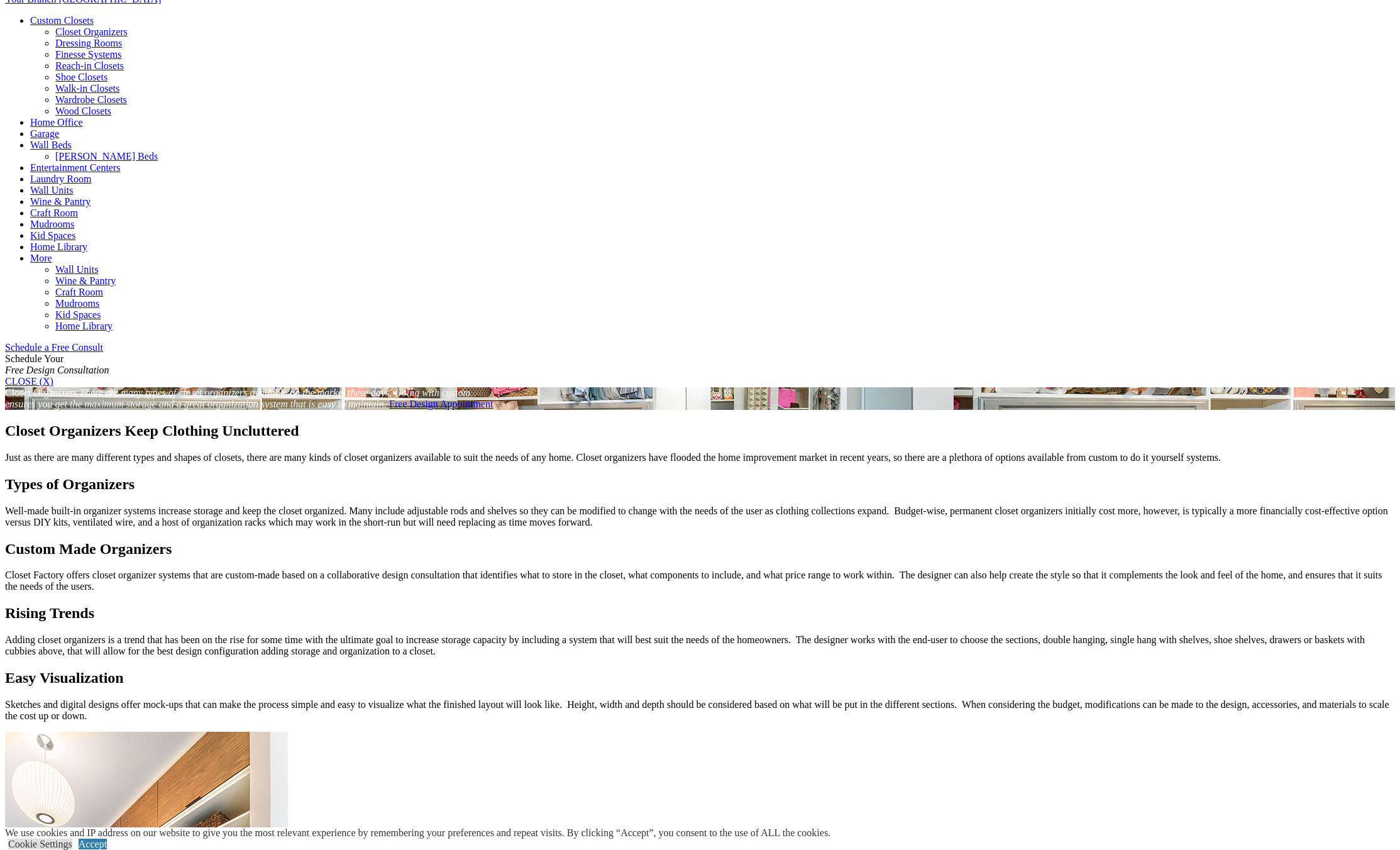
click at [122, 49] on link "Dressing Rooms" at bounding box center [88, 43] width 67 height 11
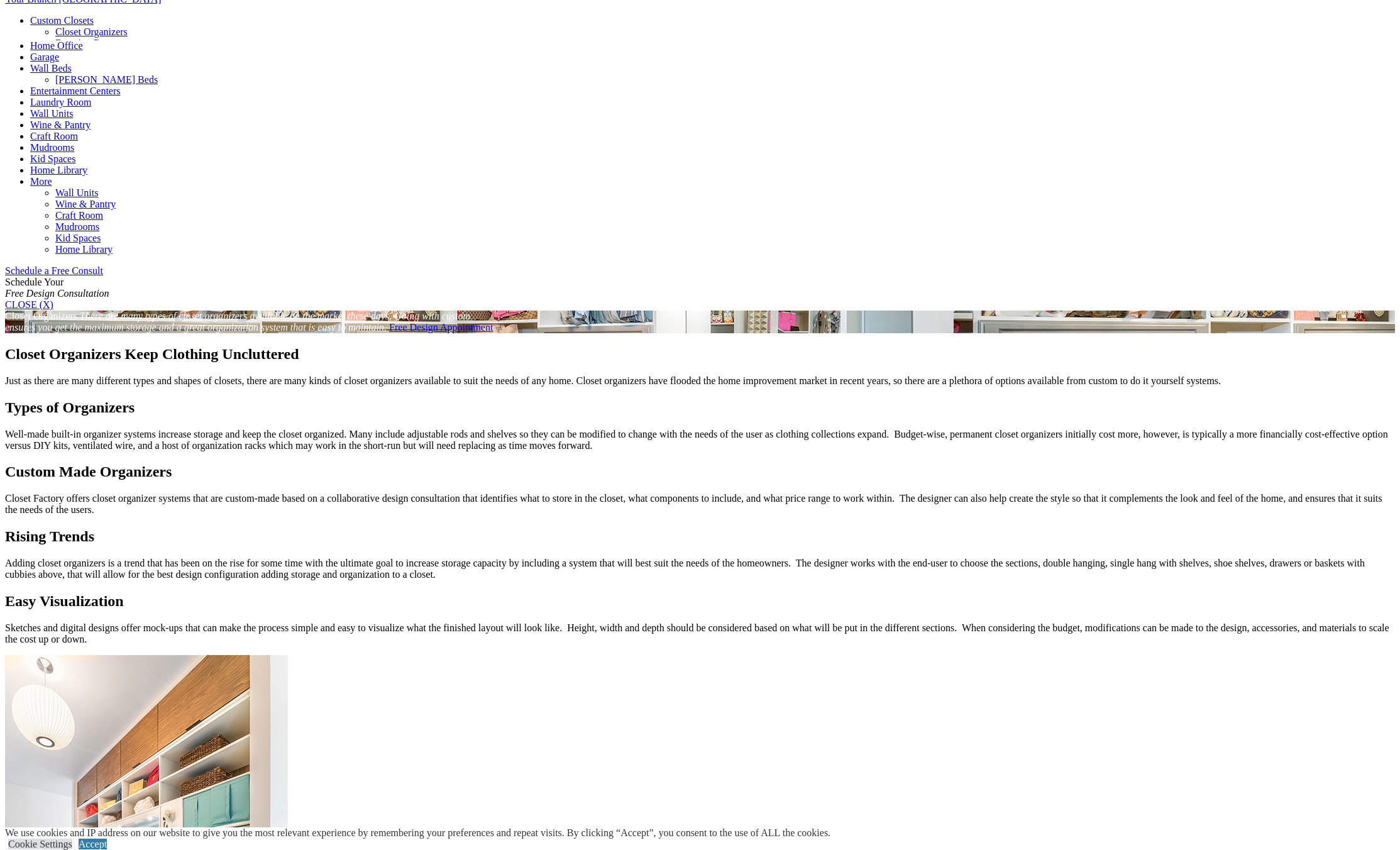
click at [122, 49] on link "Dressing Rooms" at bounding box center [88, 43] width 67 height 11
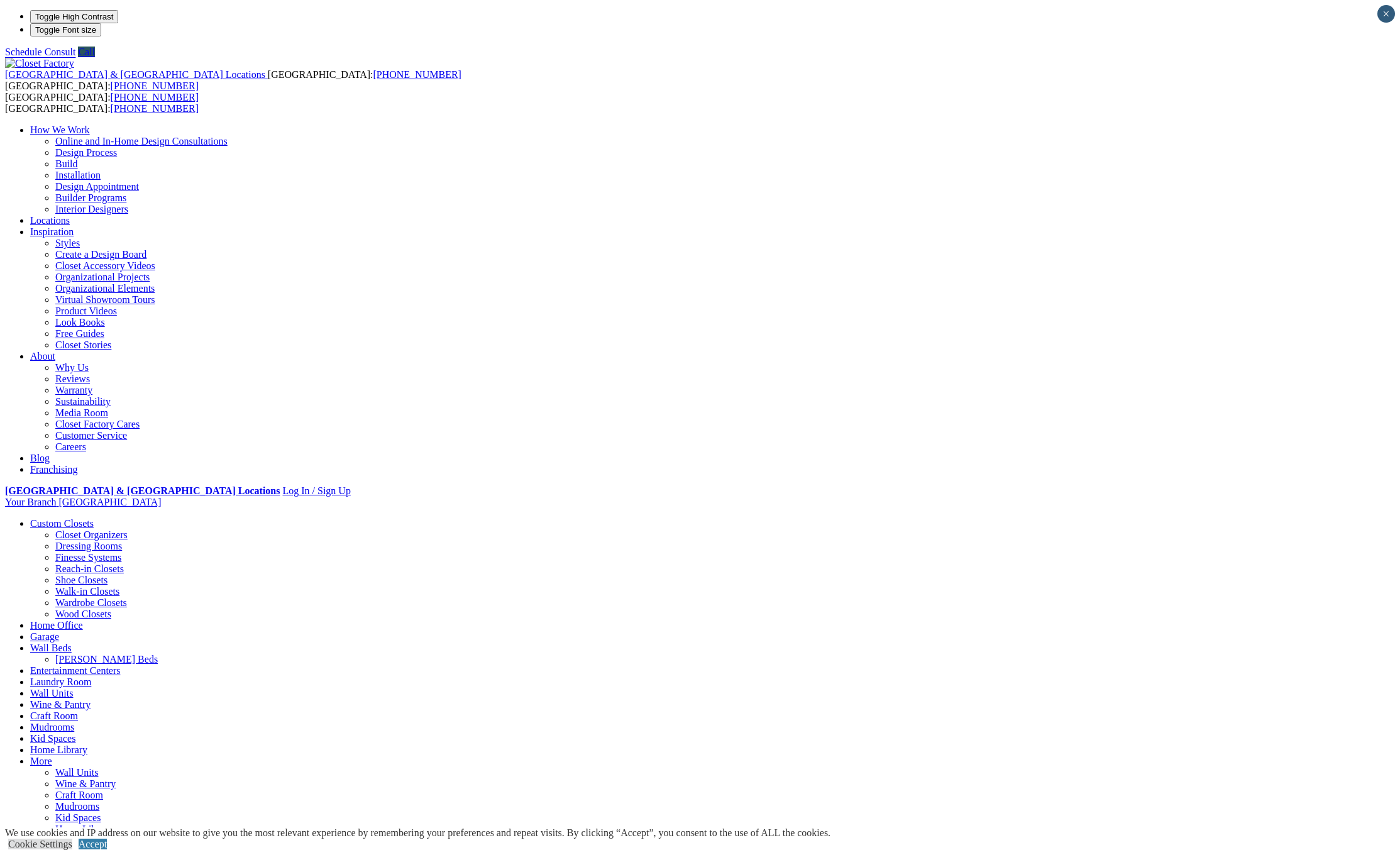
click at [122, 552] on link "Finesse Systems" at bounding box center [87, 557] width 66 height 11
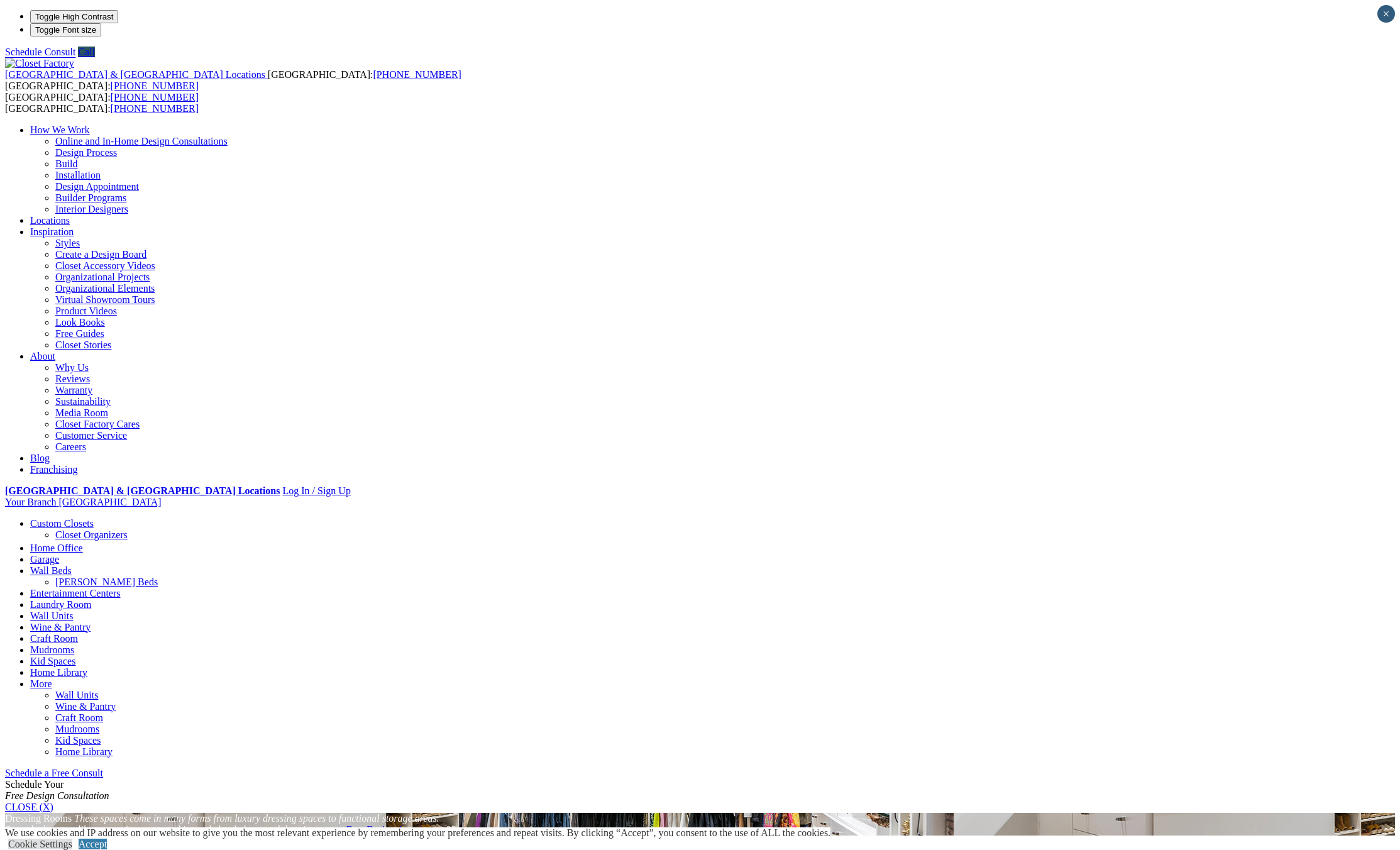
click at [122, 552] on link "Finesse Systems" at bounding box center [87, 557] width 66 height 11
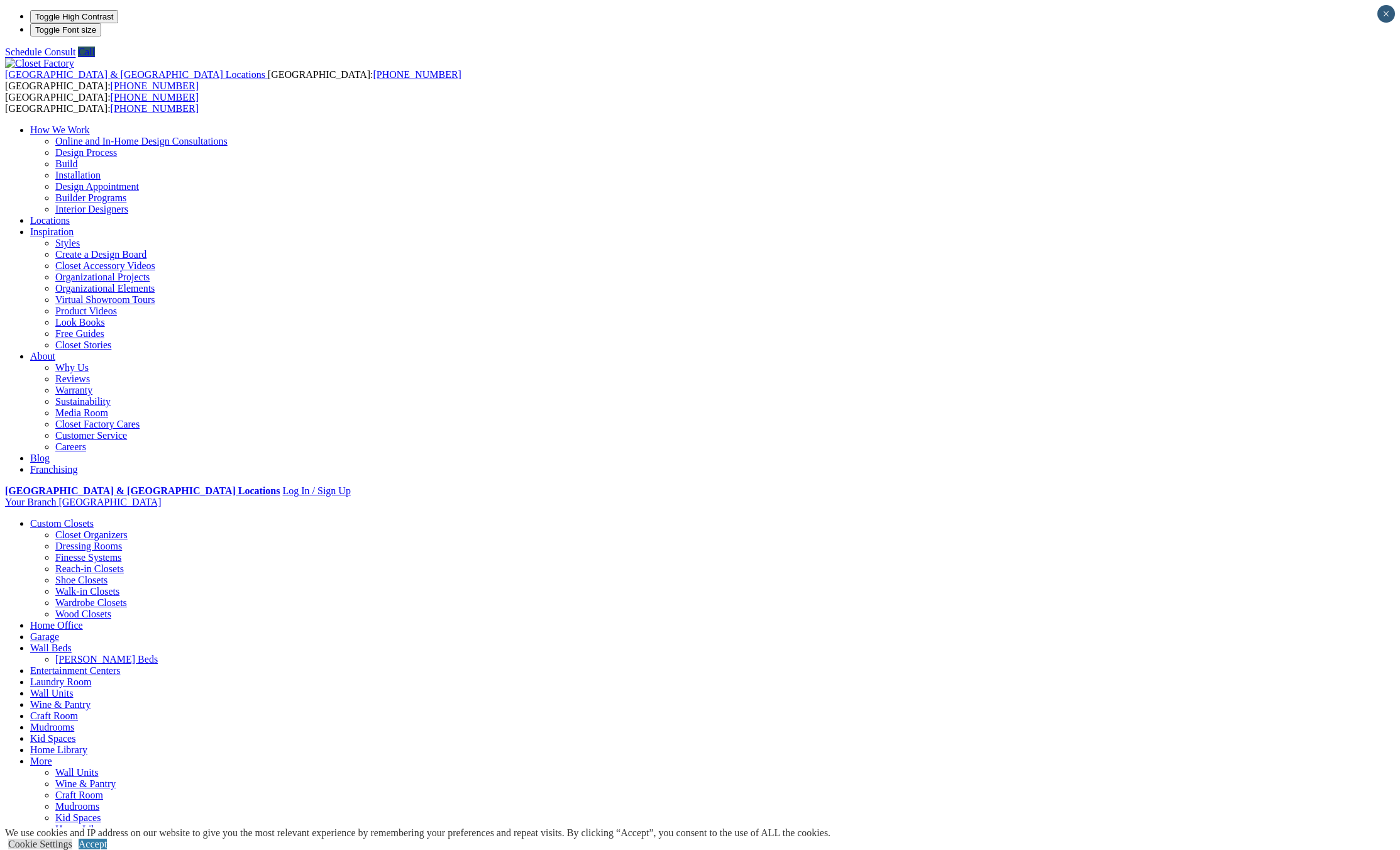
click at [107, 574] on link "Shoe Closets" at bounding box center [81, 580] width 52 height 11
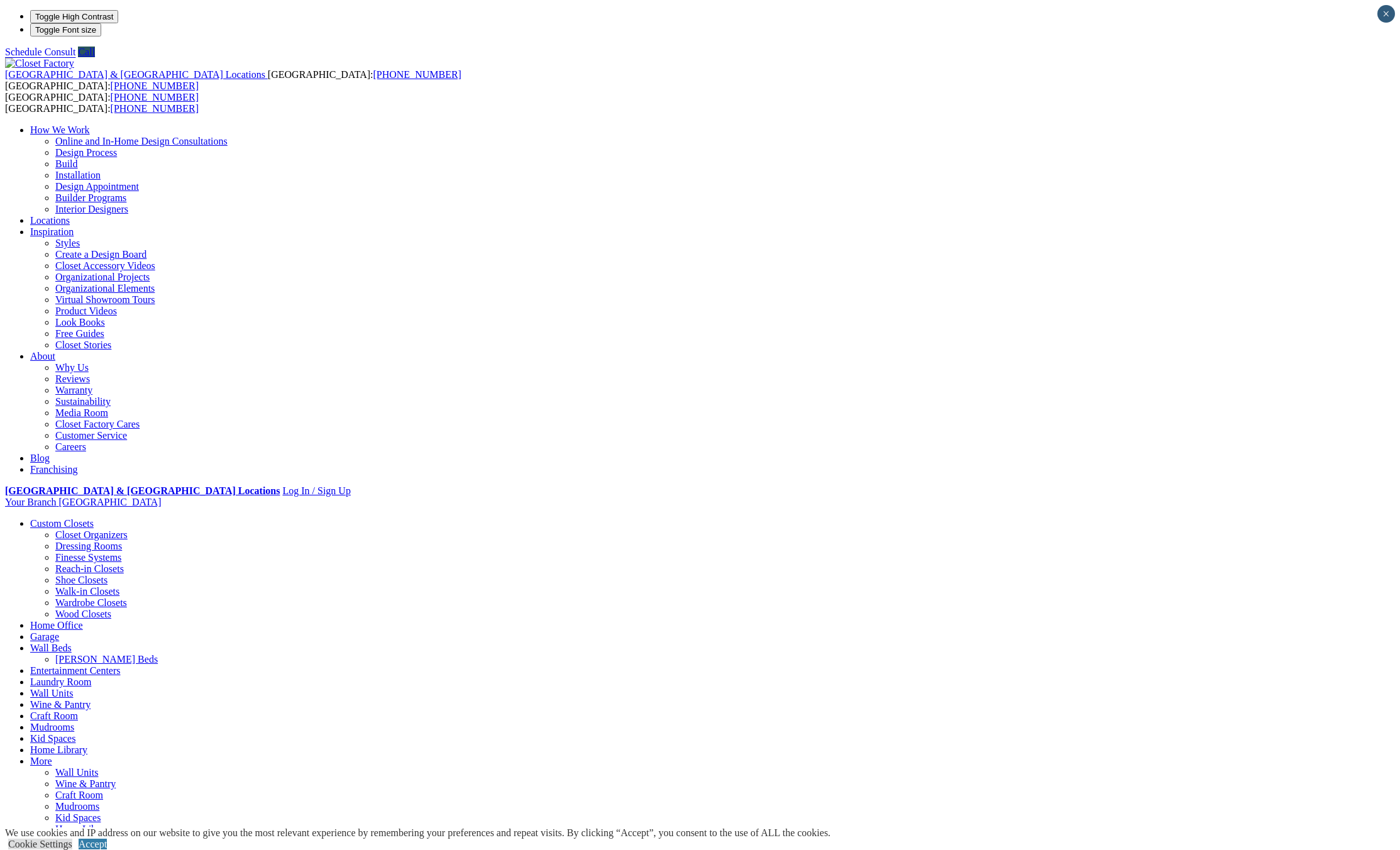
click at [120, 586] on link "Walk-in Closets" at bounding box center [86, 592] width 64 height 11
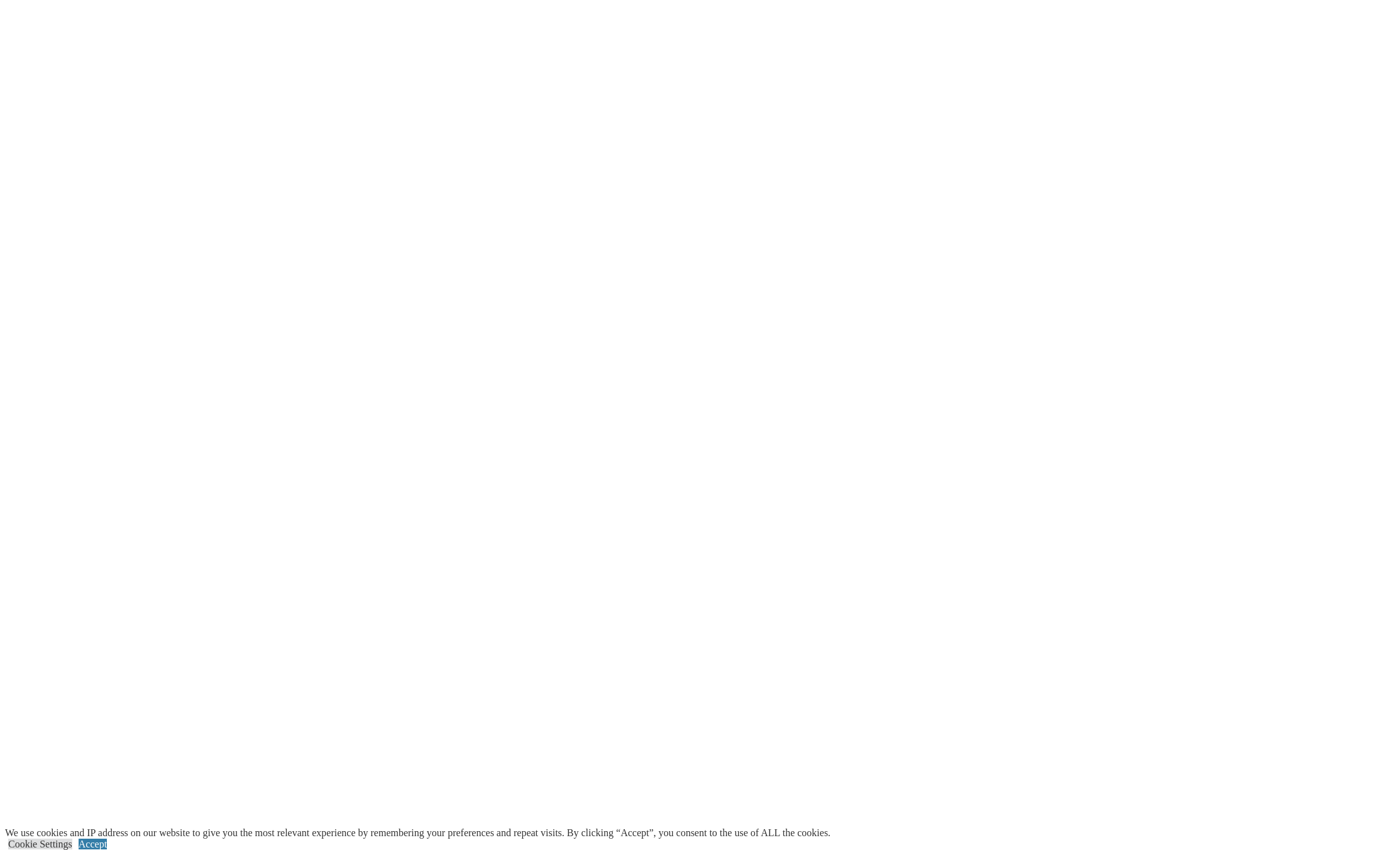
scroll to position [2264, 0]
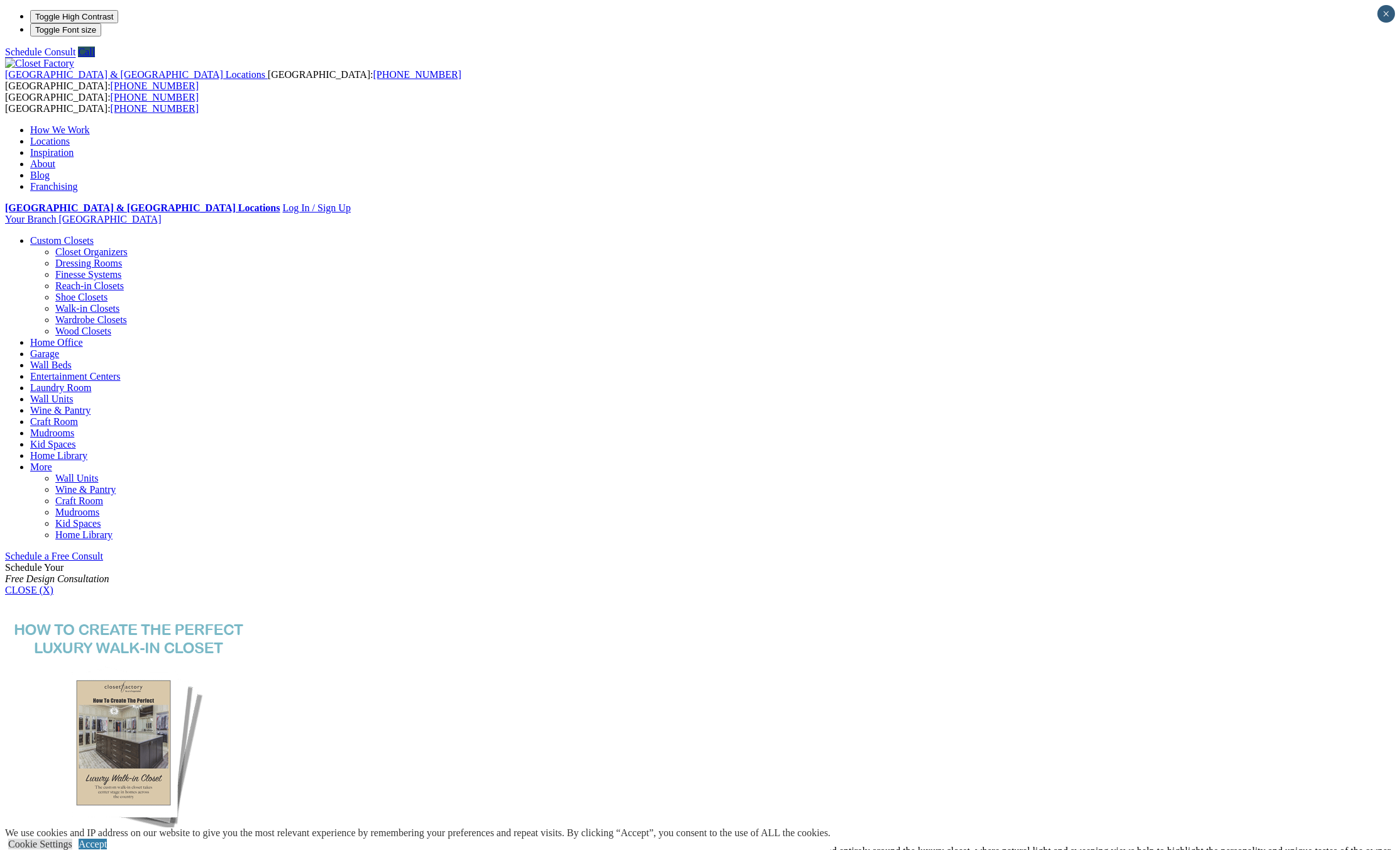
click at [91, 405] on link "Wine & Pantry" at bounding box center [60, 411] width 60 height 11
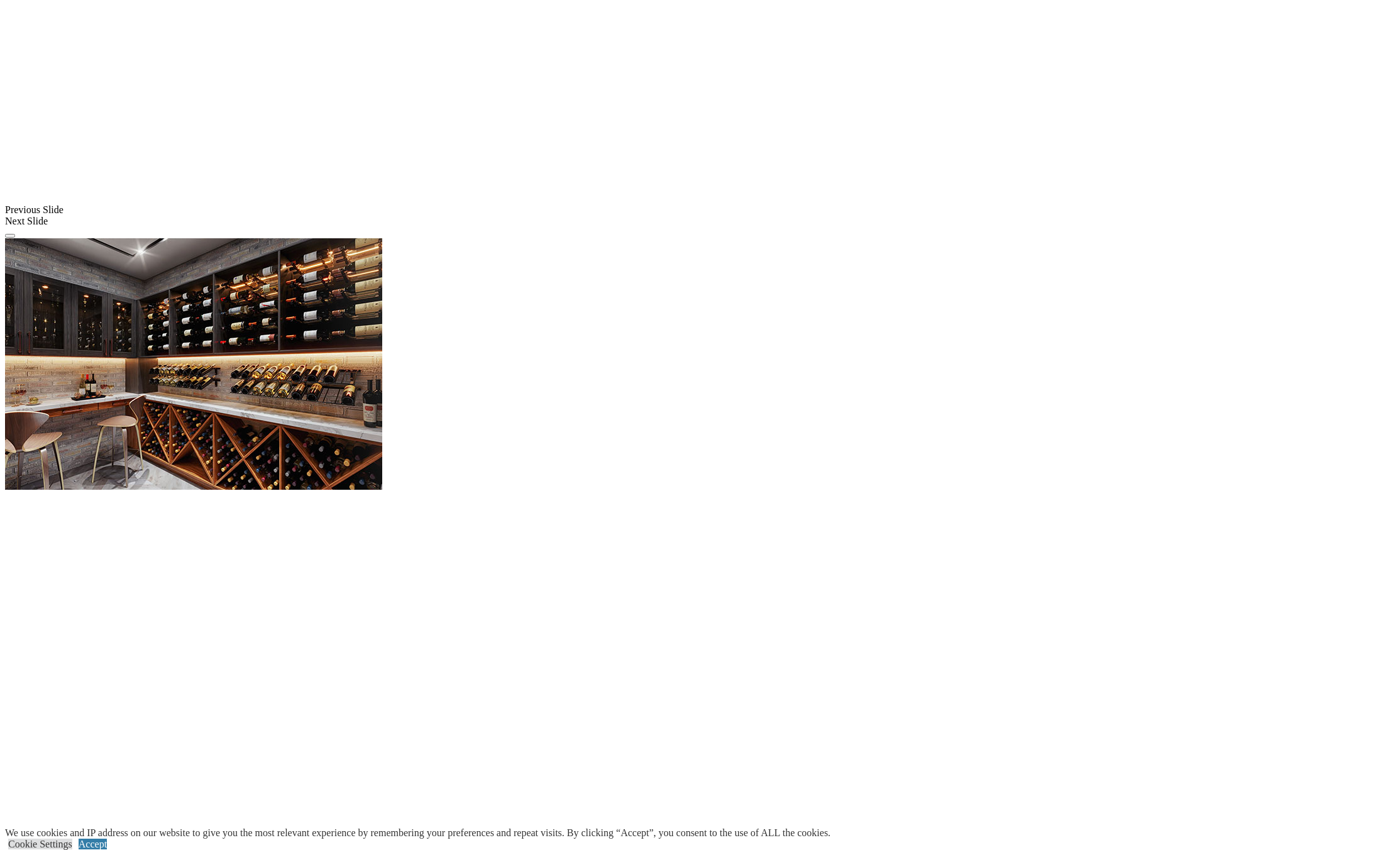
scroll to position [944, 0]
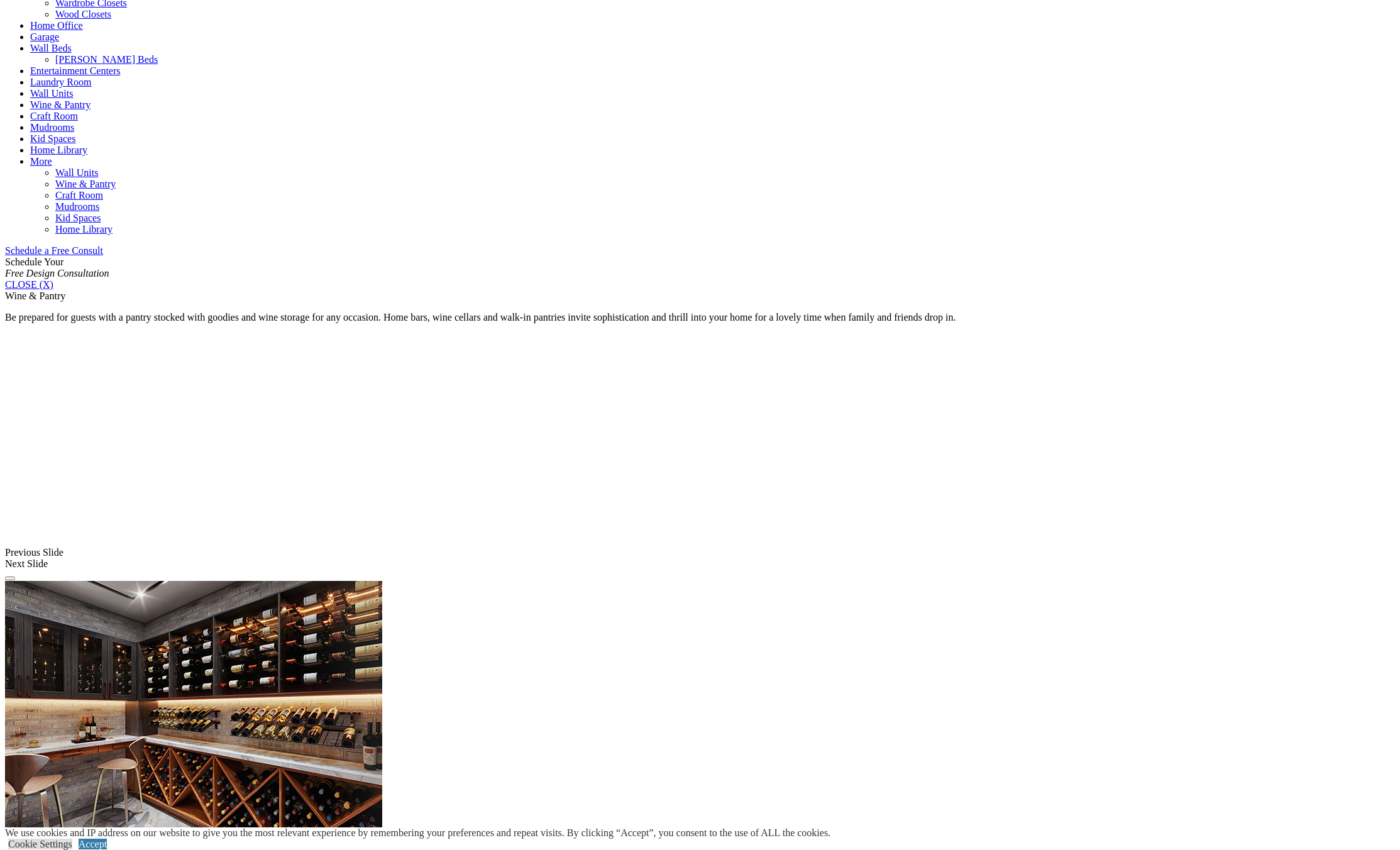
scroll to position [0, 0]
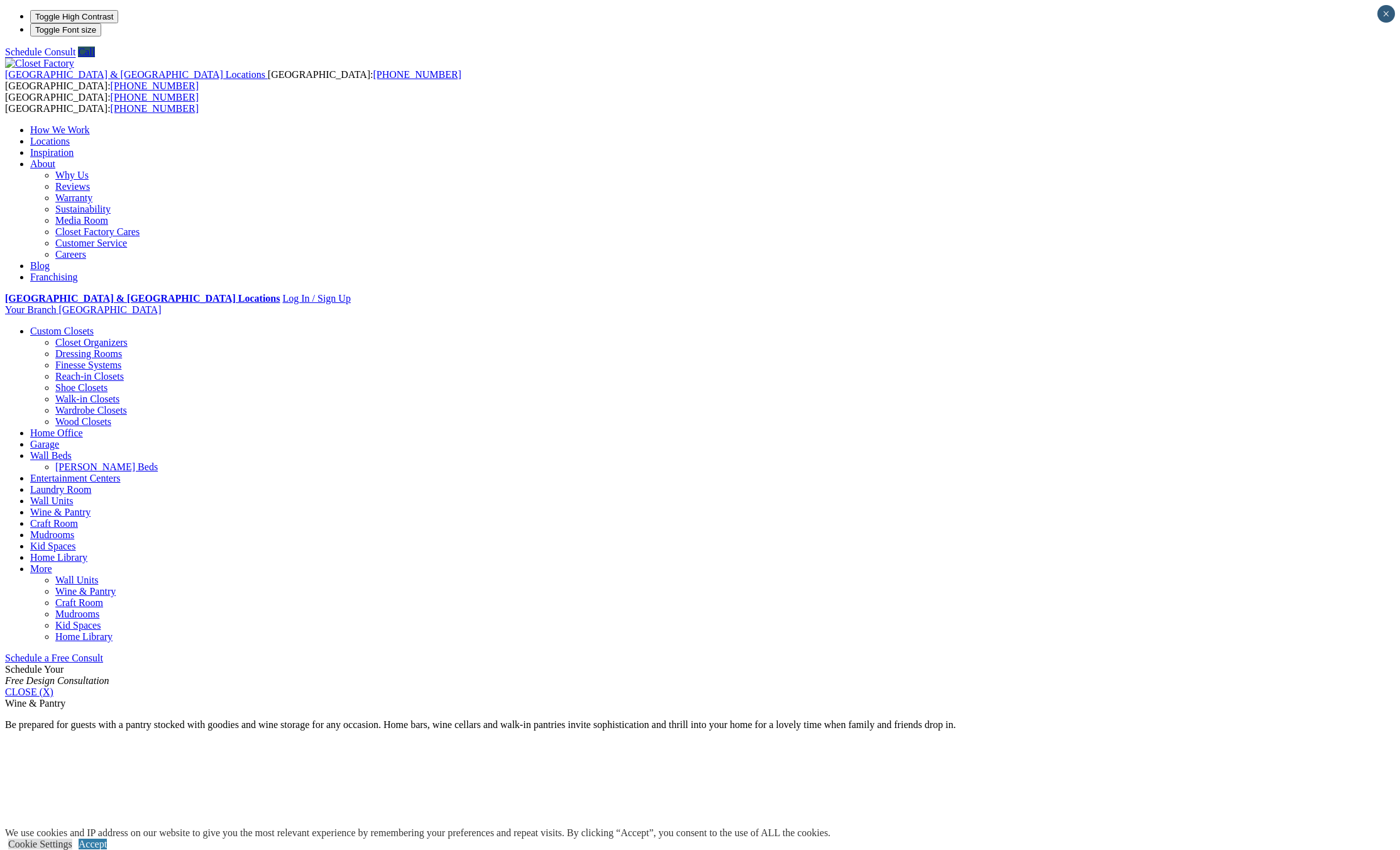
click at [120, 393] on link "Walk-in Closets" at bounding box center [86, 399] width 64 height 11
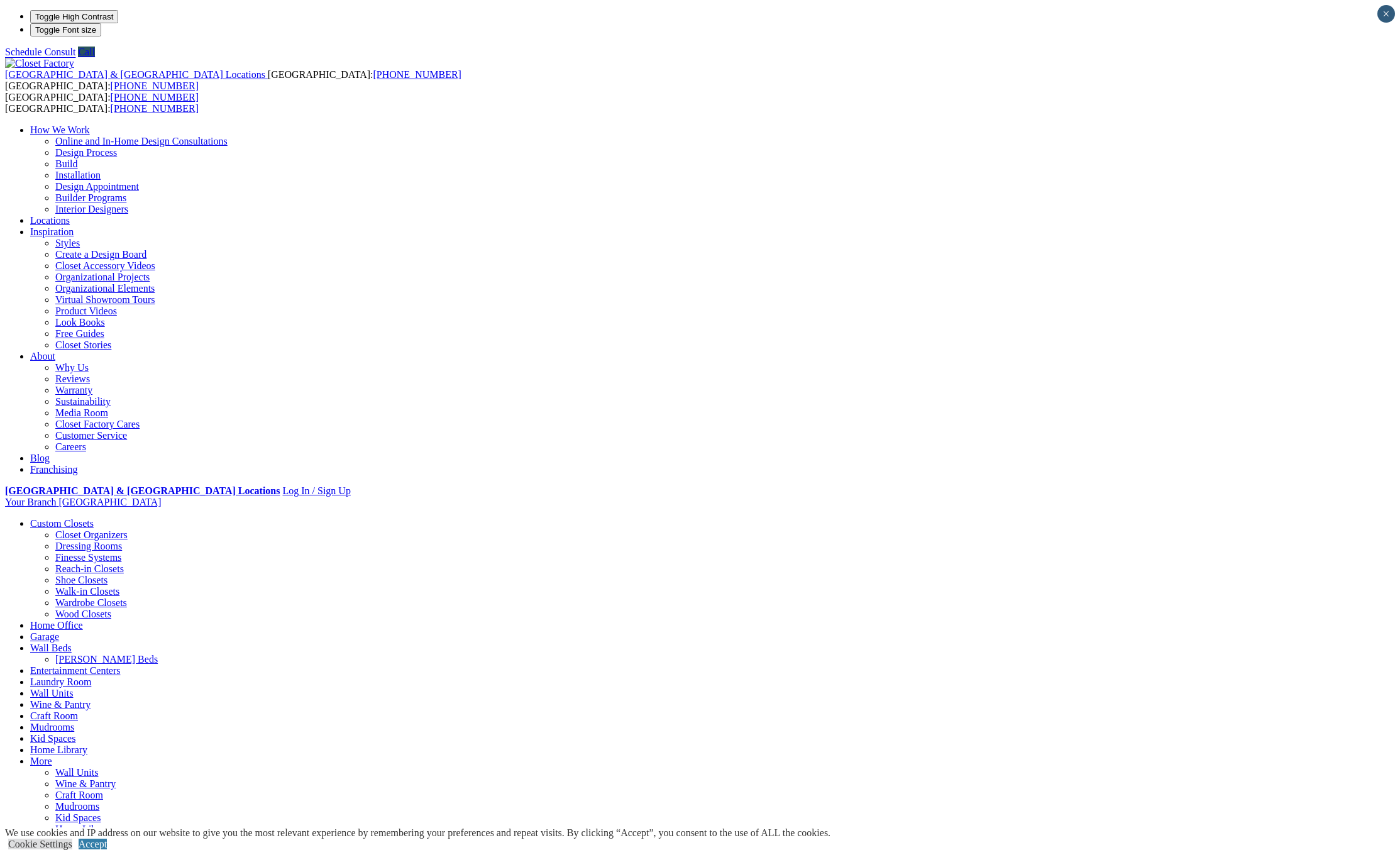
click at [91, 676] on link "Laundry Room" at bounding box center [61, 682] width 61 height 11
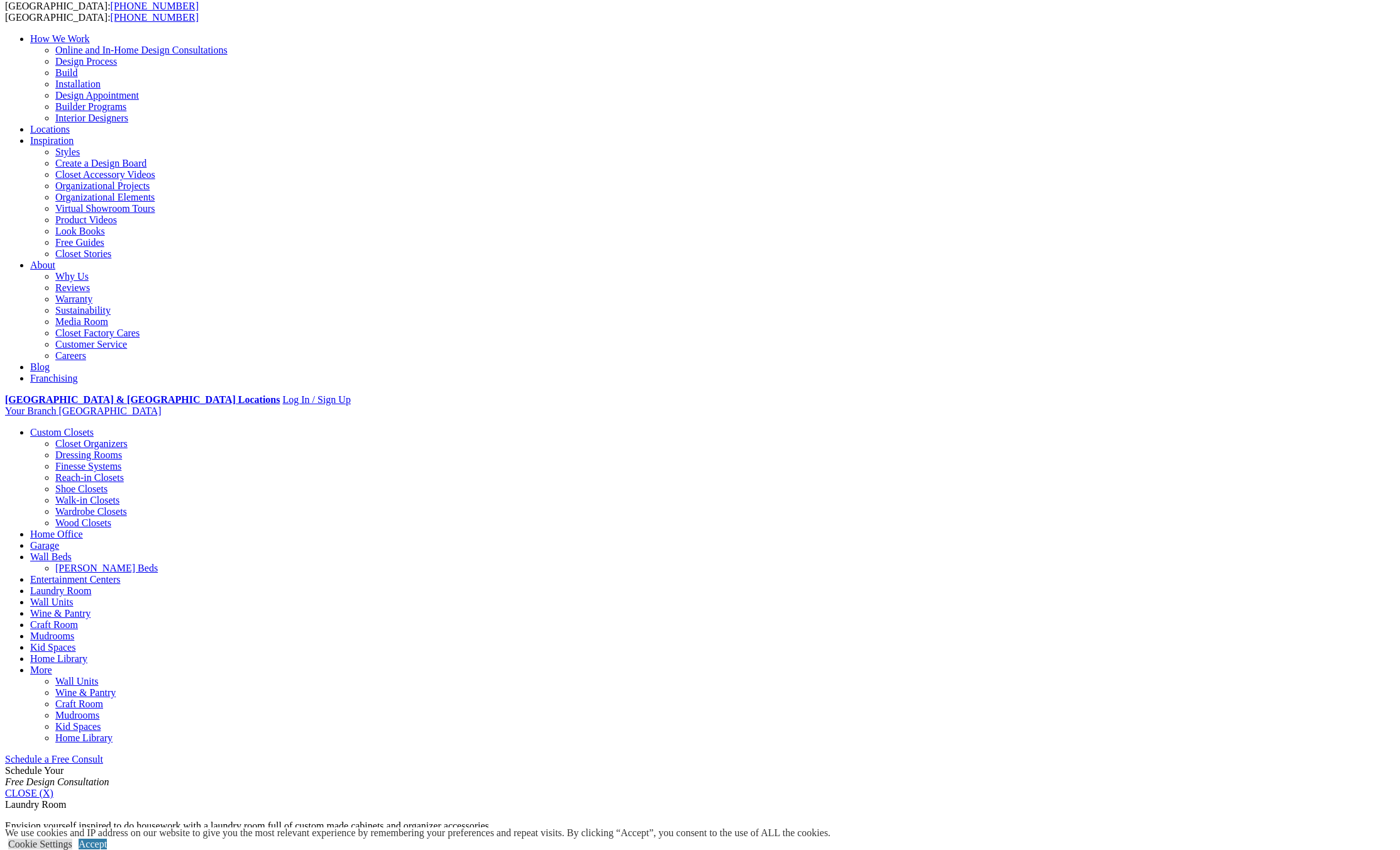
scroll to position [126, 0]
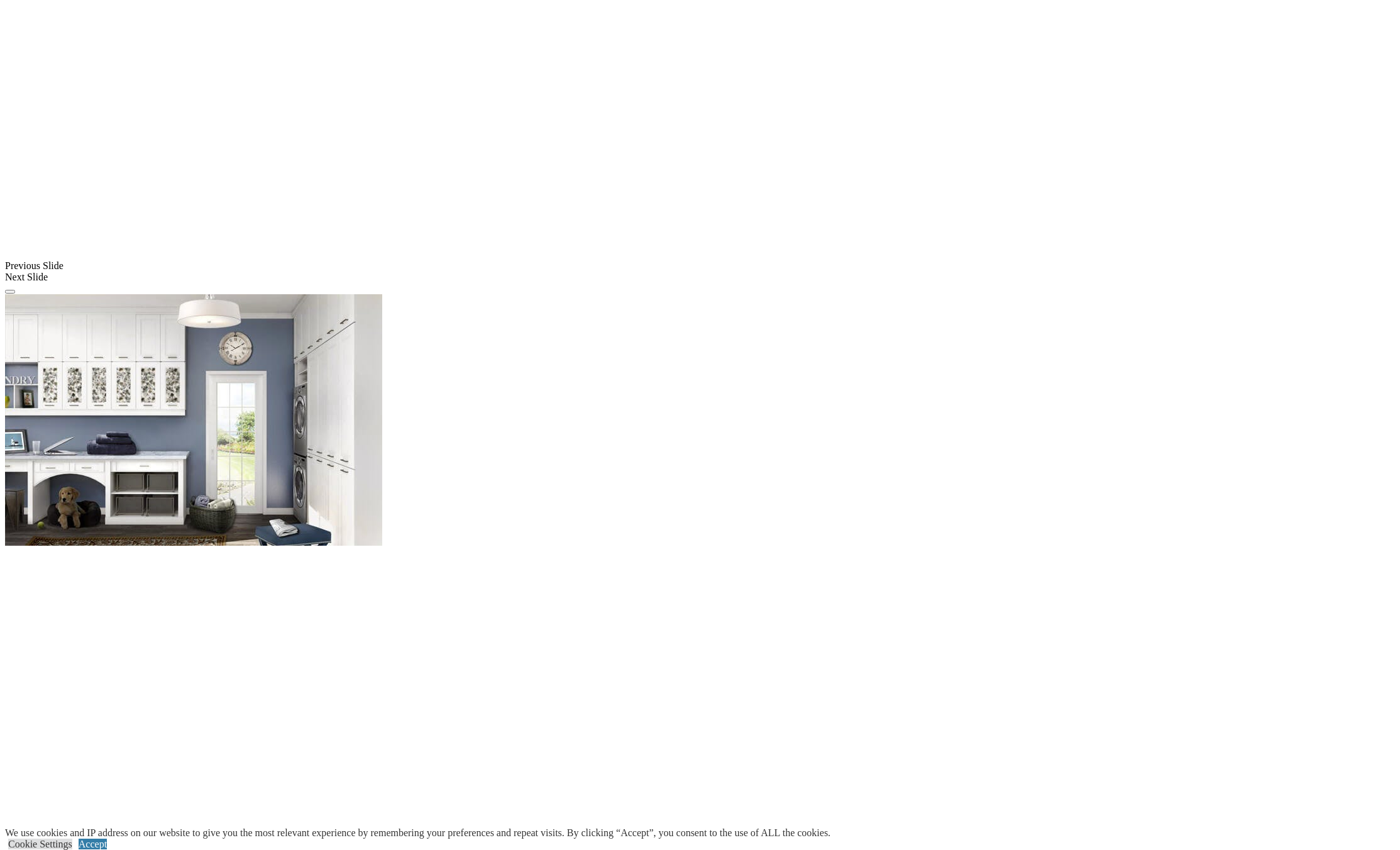
scroll to position [615, 0]
